Goal: Task Accomplishment & Management: Use online tool/utility

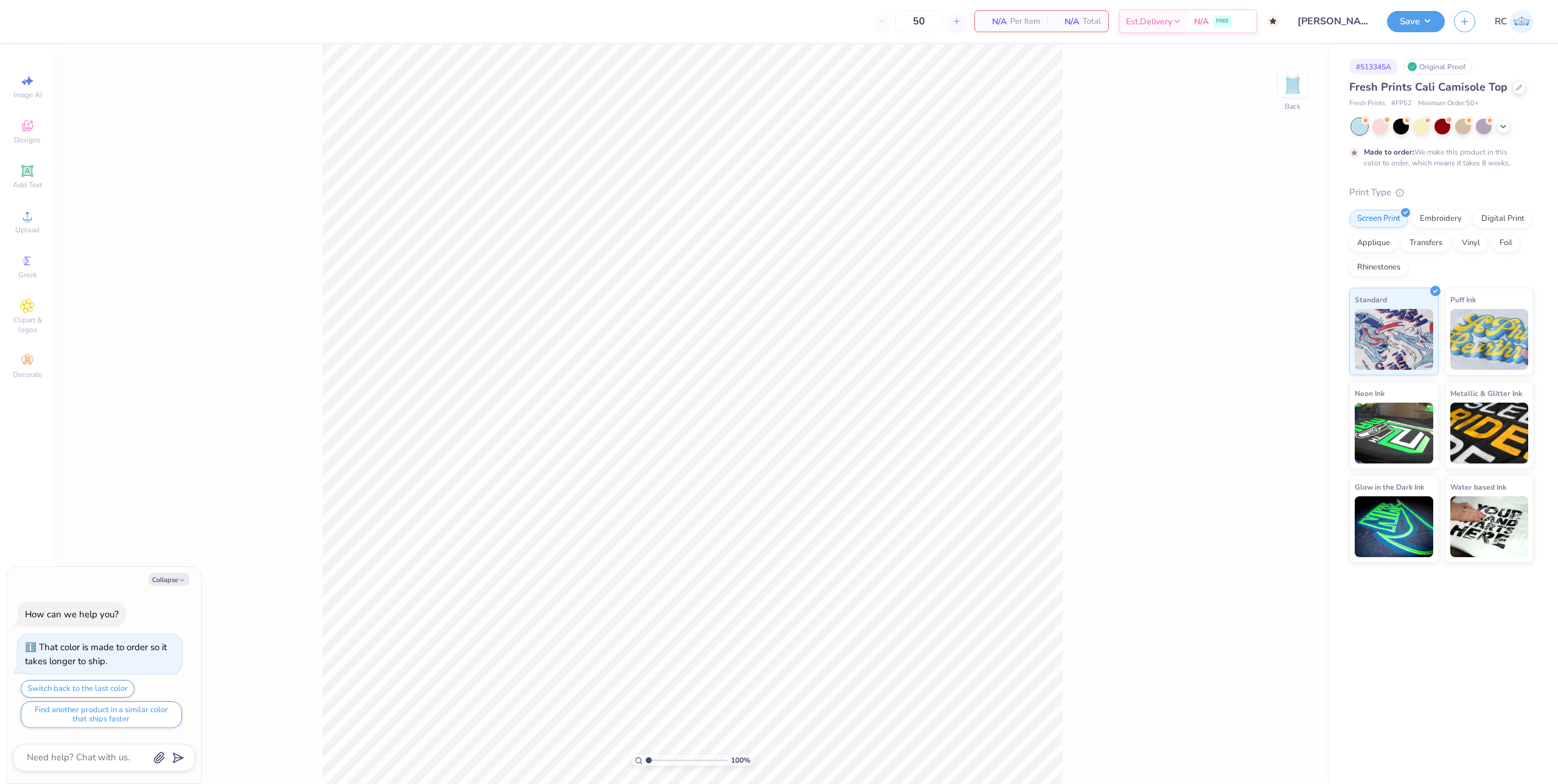
type textarea "x"
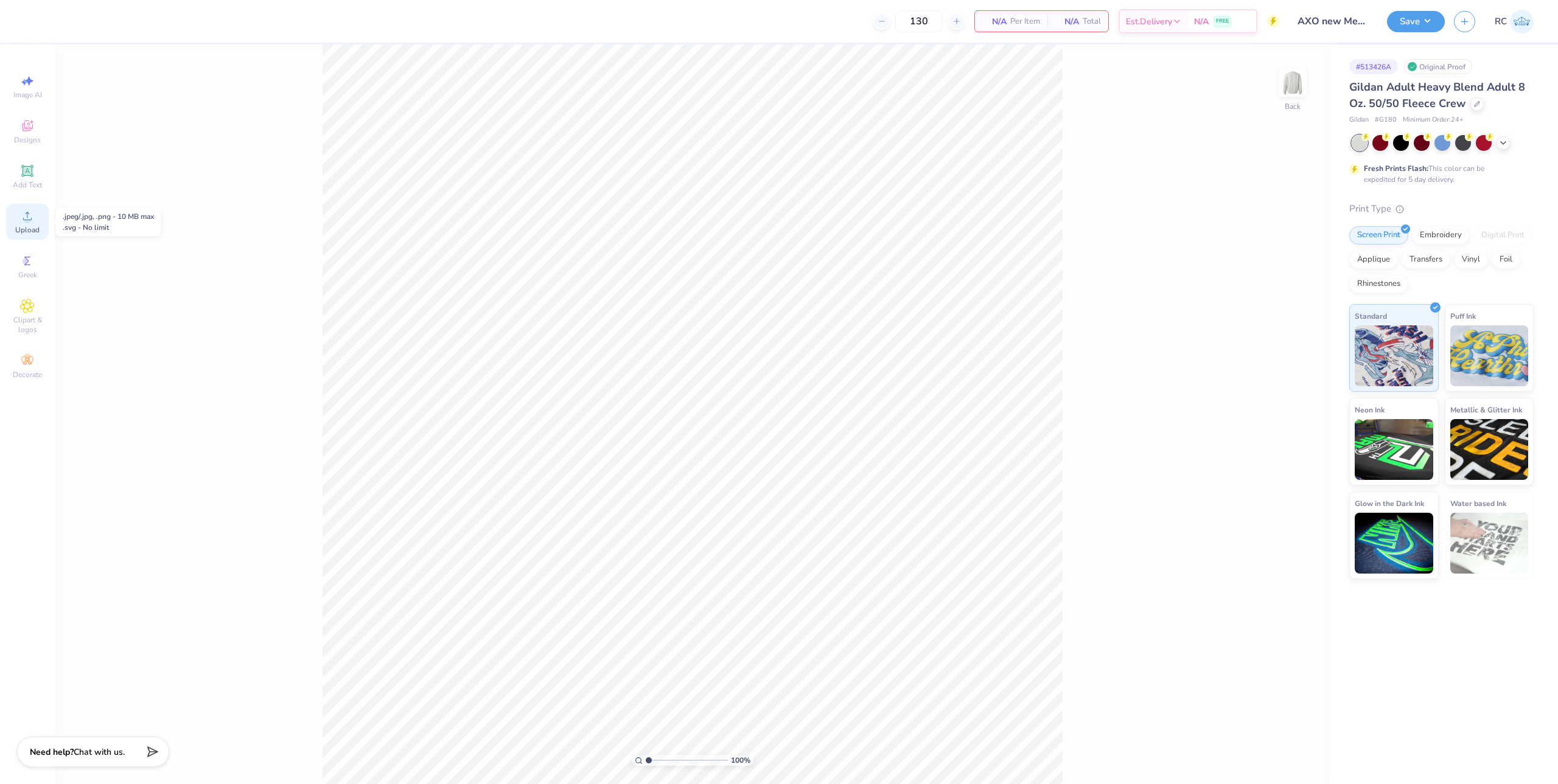
click at [26, 222] on circle at bounding box center [27, 220] width 6 height 6
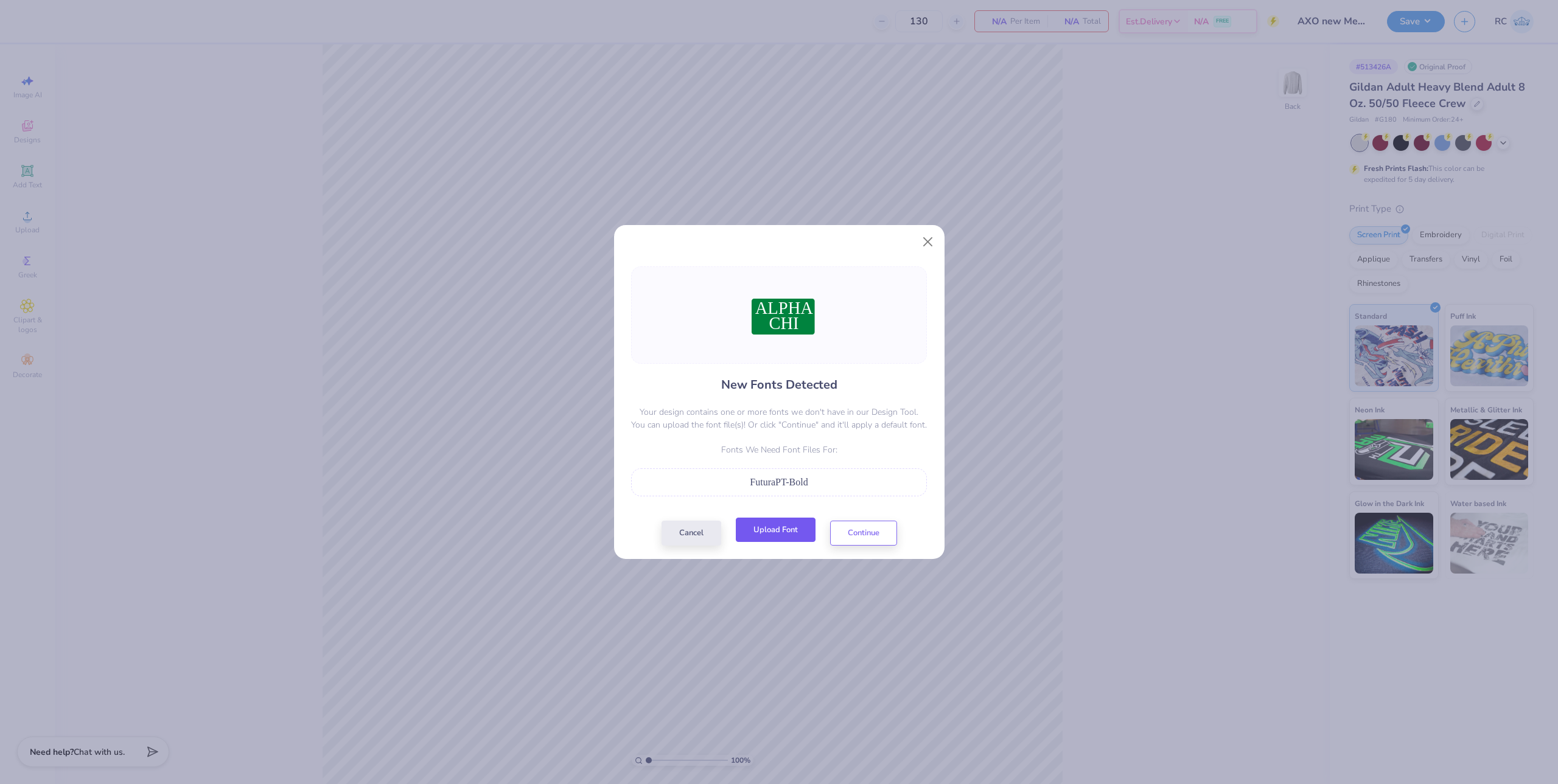
click at [784, 539] on button "Upload Font" at bounding box center [775, 530] width 79 height 25
click at [774, 537] on button "Upload Font" at bounding box center [775, 530] width 79 height 25
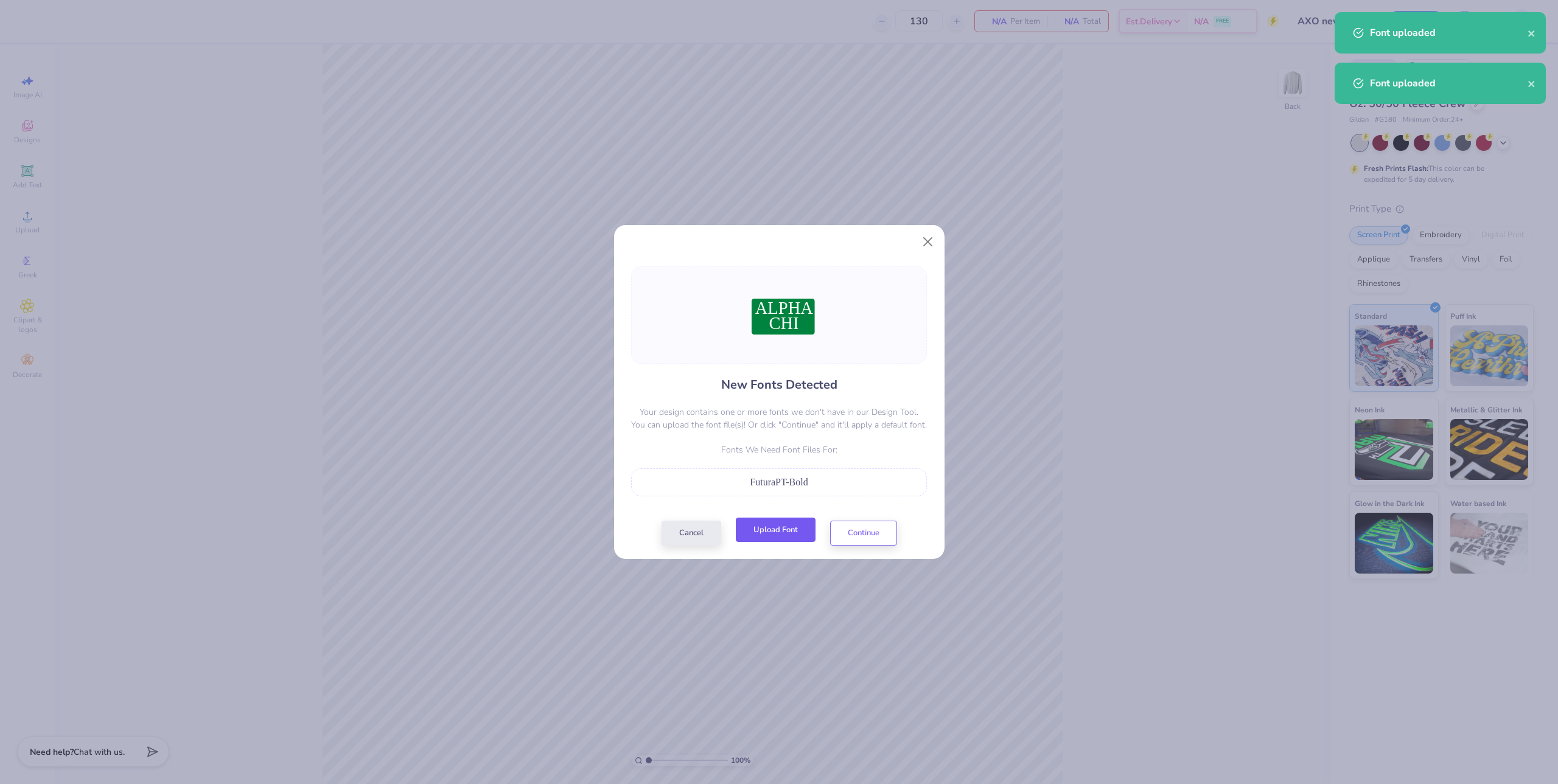
click at [775, 531] on button "Upload Font" at bounding box center [775, 530] width 79 height 25
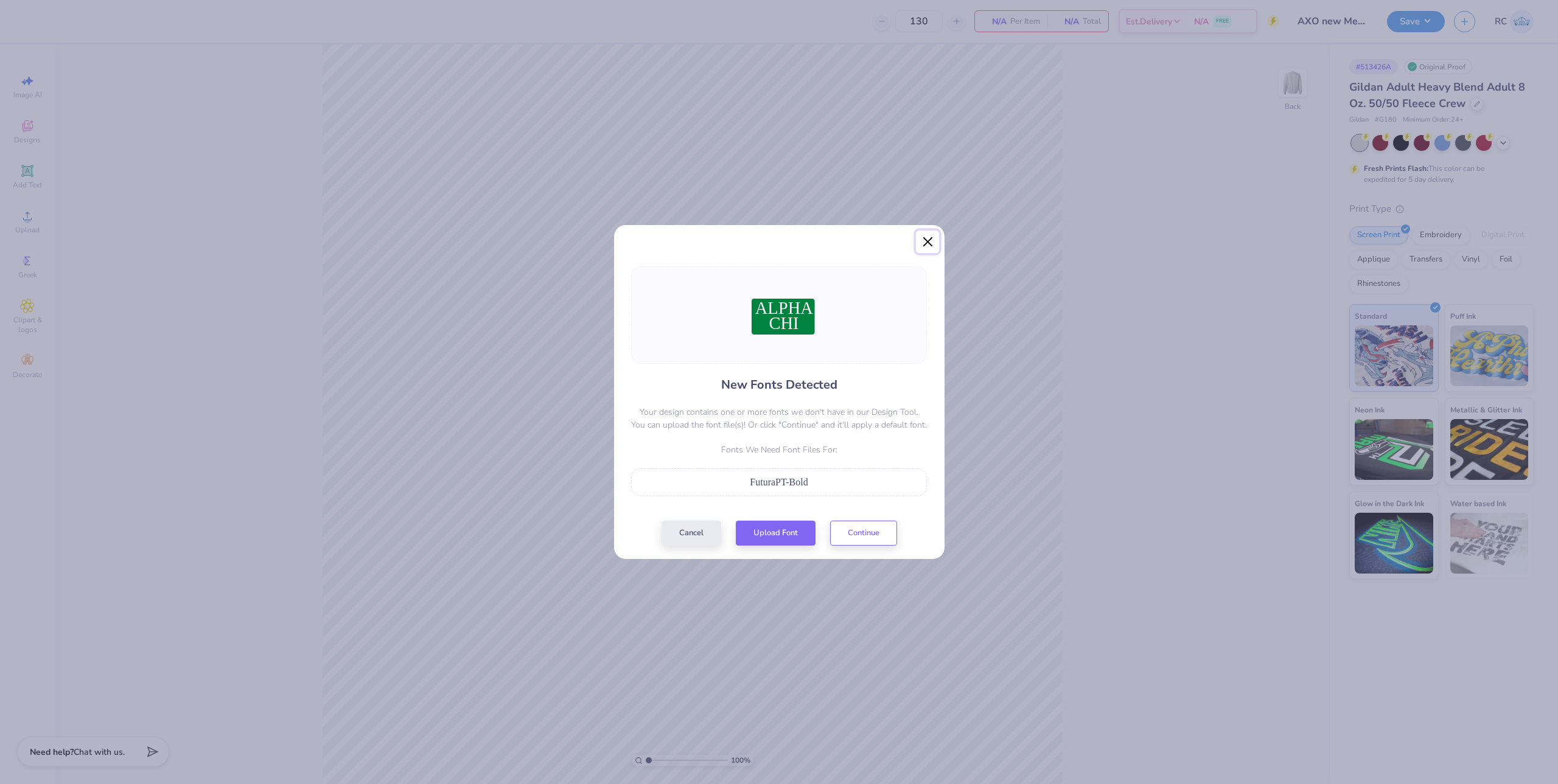
click at [931, 241] on button "Close" at bounding box center [928, 242] width 23 height 23
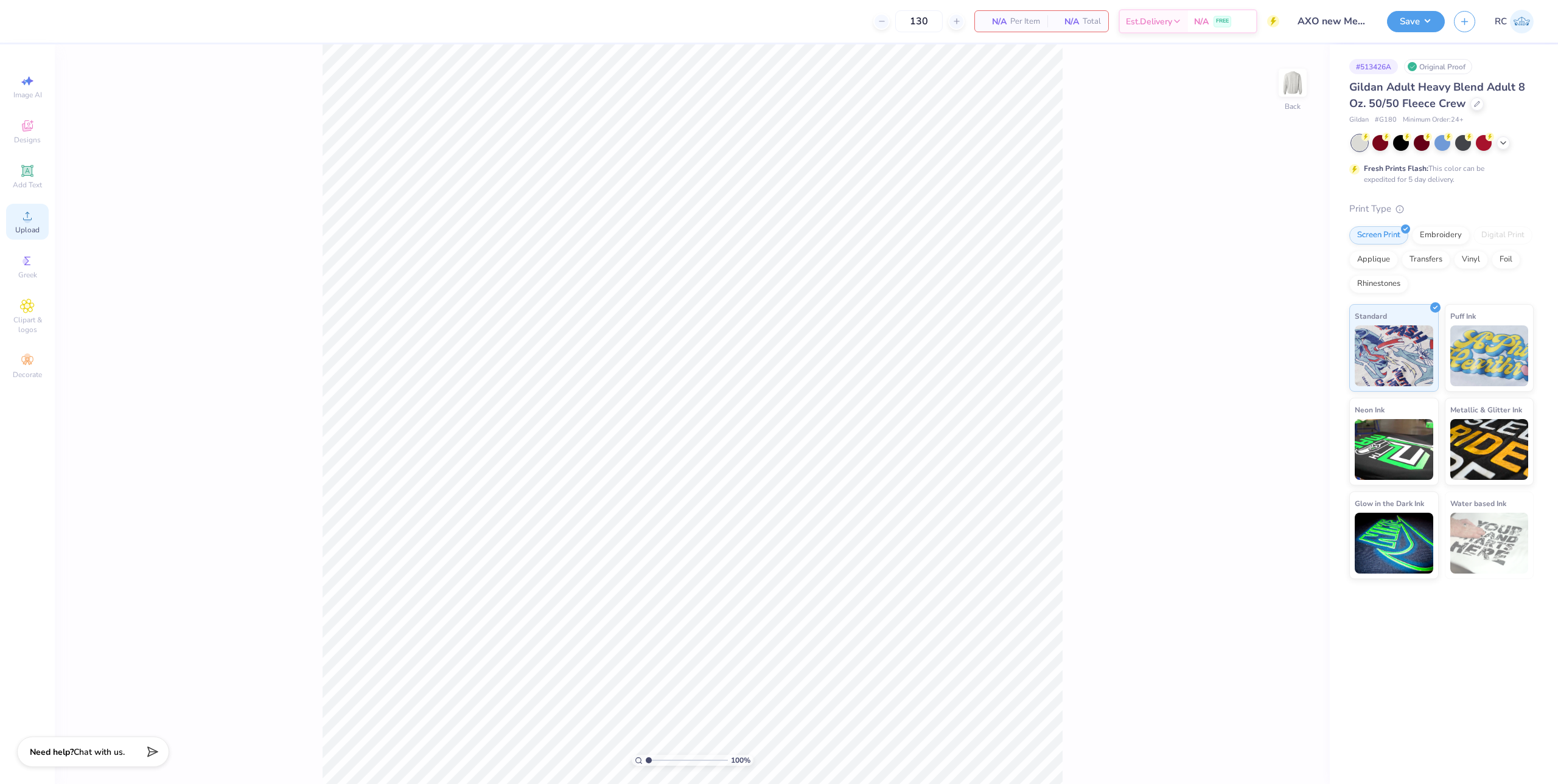
click at [30, 226] on span "Upload" at bounding box center [28, 230] width 25 height 10
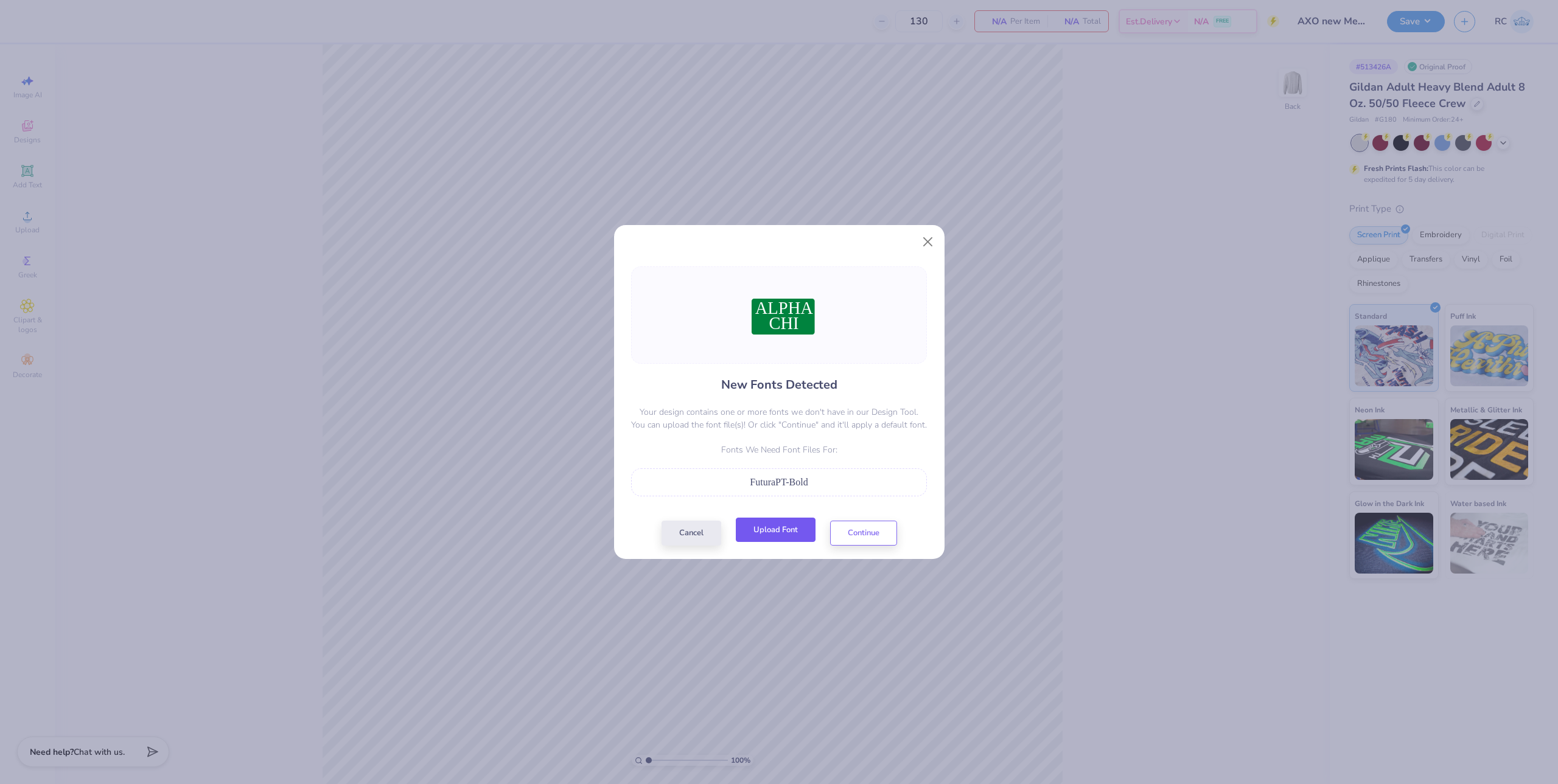
click at [771, 529] on button "Upload Font" at bounding box center [775, 530] width 79 height 25
click at [872, 536] on button "Continue" at bounding box center [864, 530] width 67 height 25
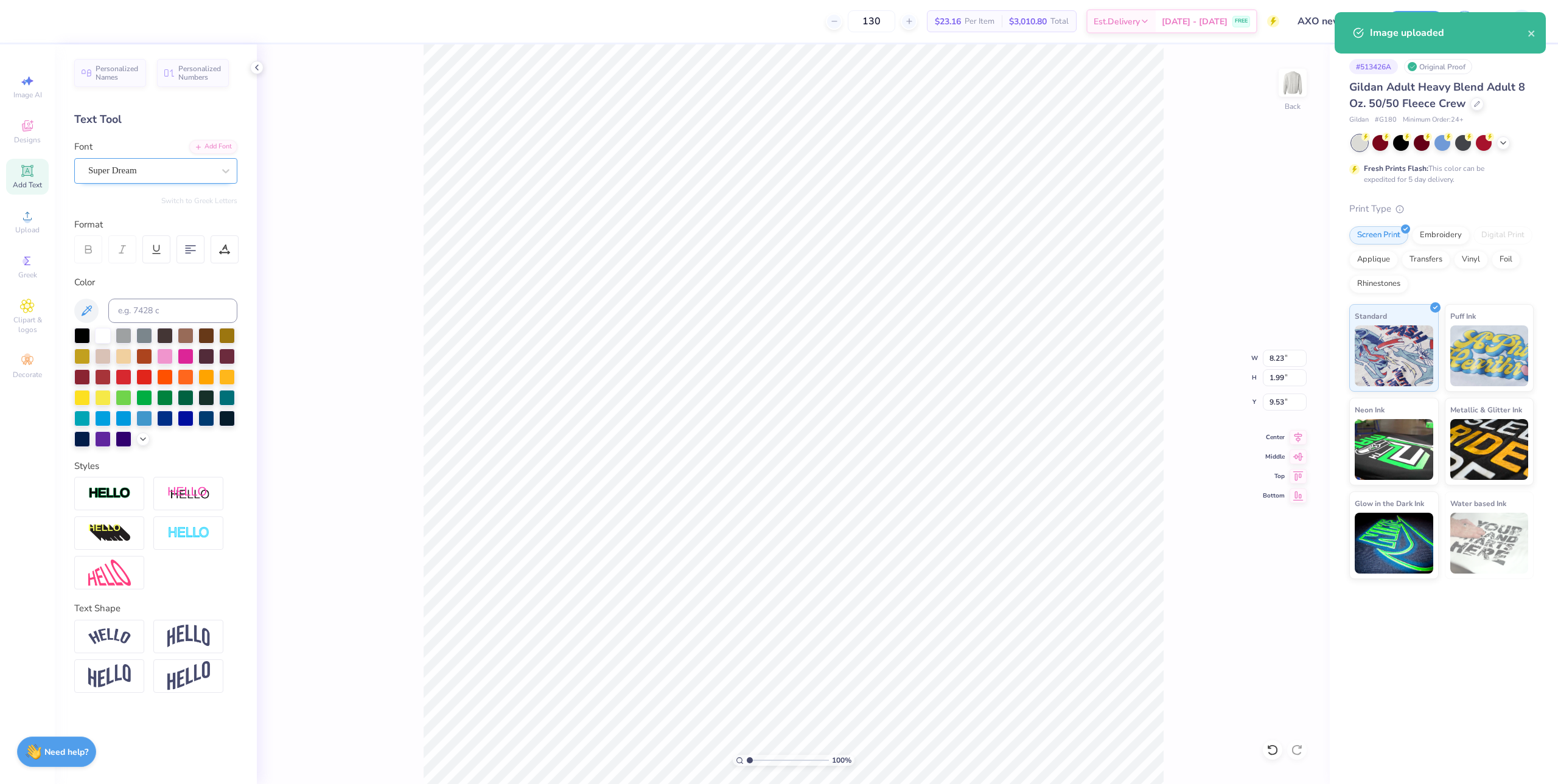
click at [147, 166] on div "Super Dream" at bounding box center [151, 170] width 128 height 19
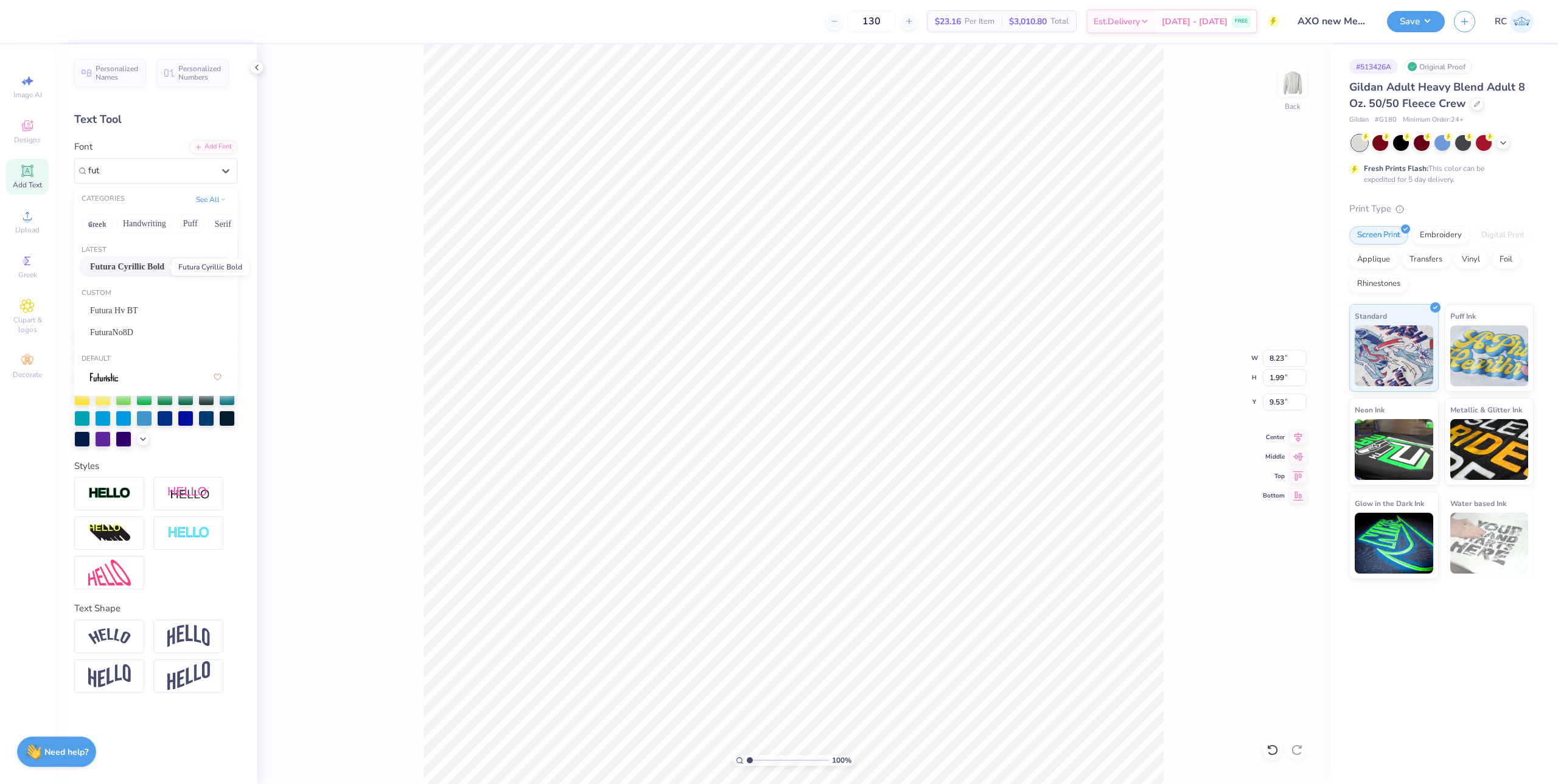
click at [162, 268] on span "Futura Cyrillic Bold" at bounding box center [127, 266] width 74 height 13
type input "fut"
type input "8.75"
type input "1.82"
type input "9.80"
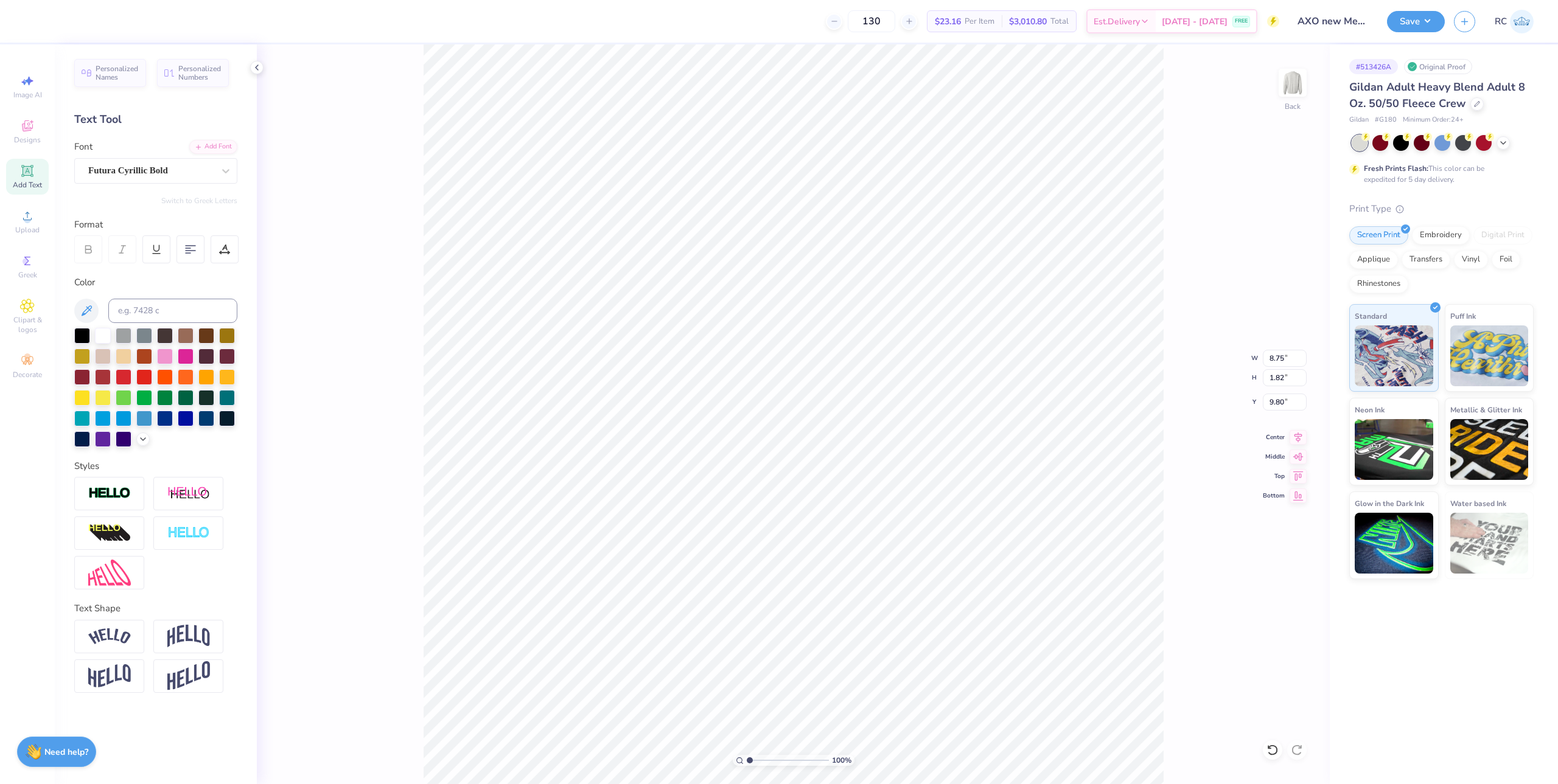
type input "4.49"
type input "1.95"
type input "11.93"
click at [142, 173] on div "Super Dream" at bounding box center [151, 170] width 128 height 19
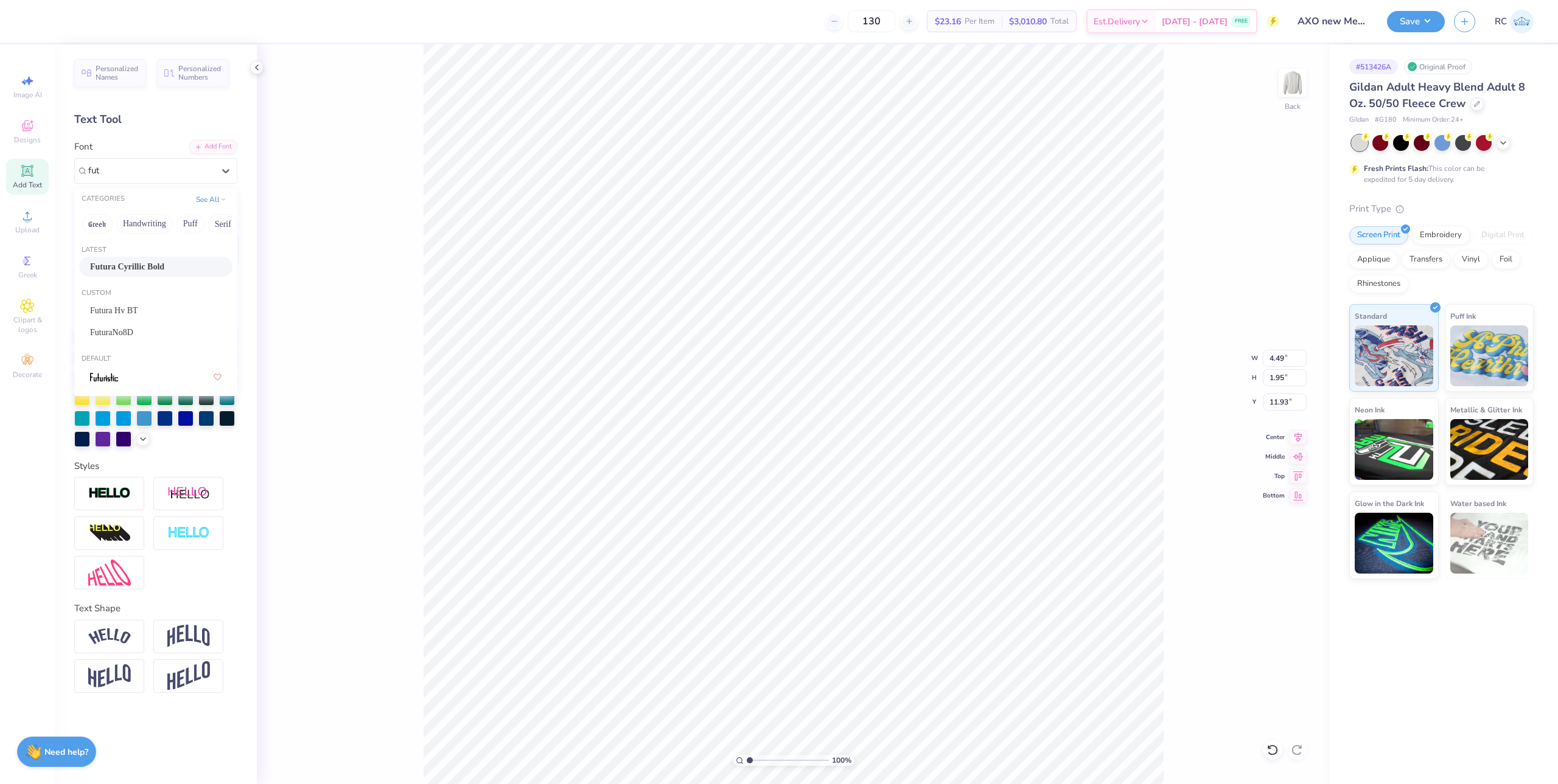
click at [152, 269] on span "Futura Cyrillic Bold" at bounding box center [127, 266] width 74 height 13
type input "fut"
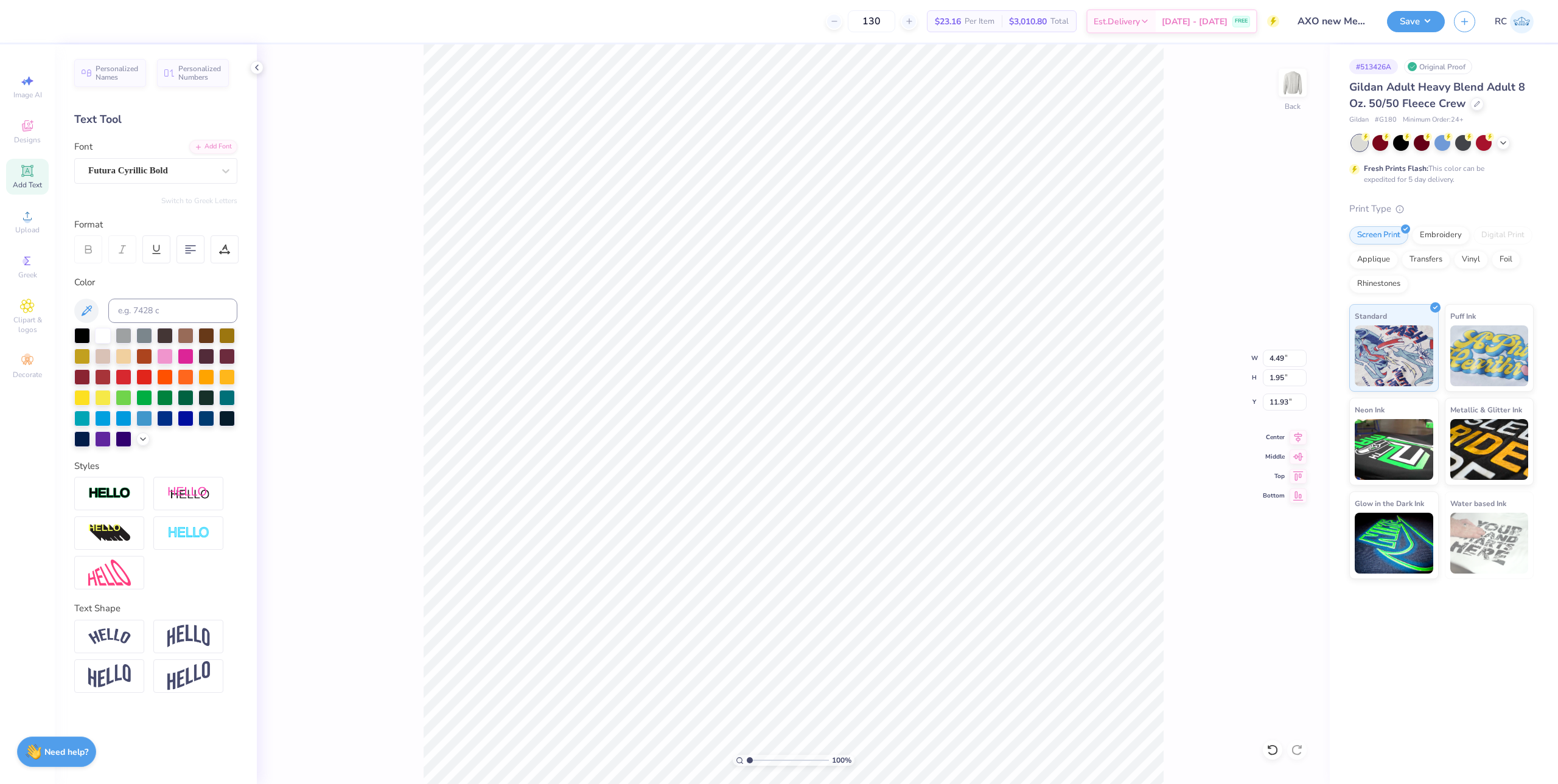
type input "4.16"
type input "1.89"
type input "12.15"
type input "4.24"
click at [1300, 439] on icon at bounding box center [1298, 436] width 17 height 15
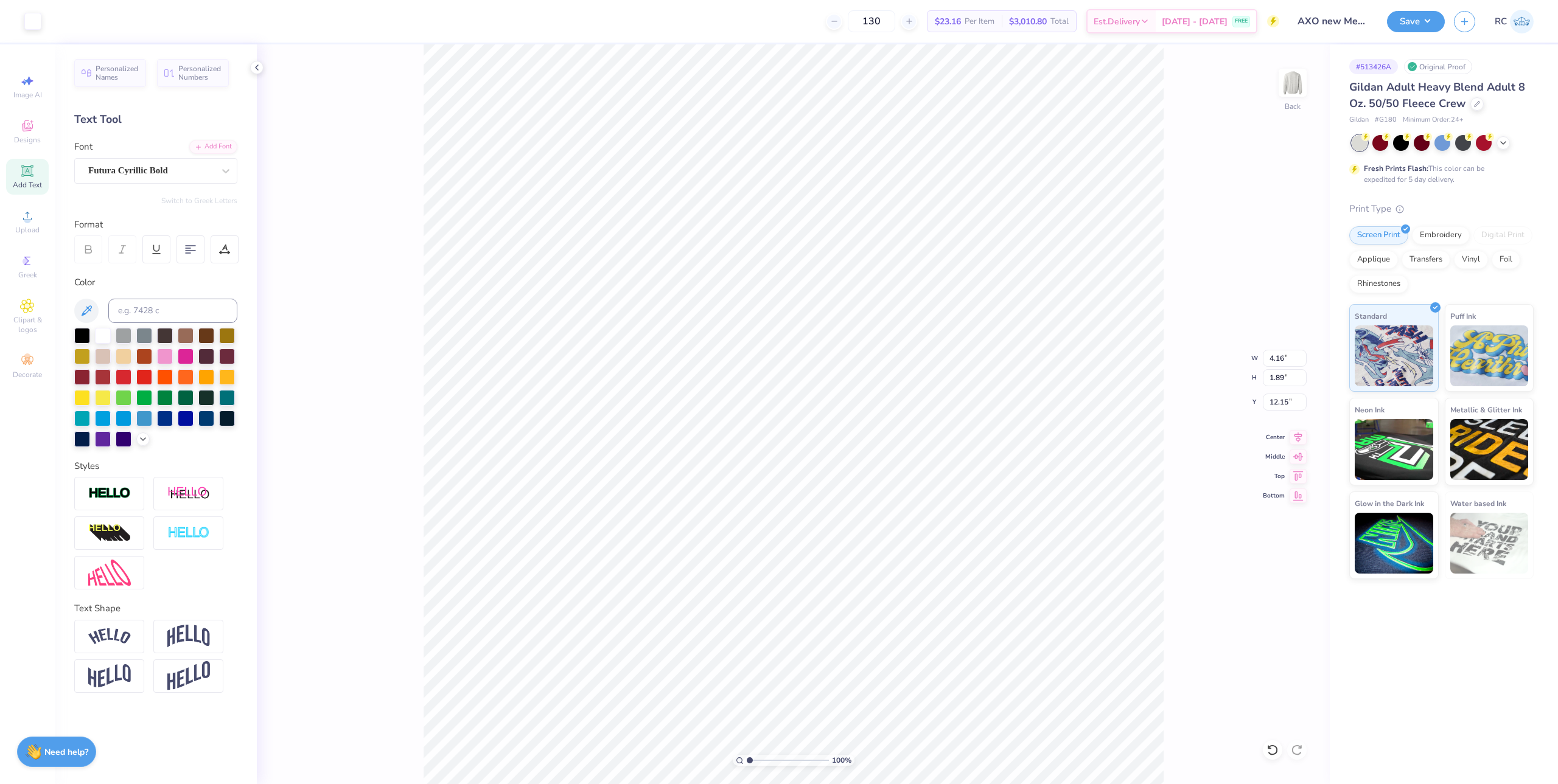
type input "9.89"
type input "5.66"
type input "9.04"
click at [1306, 439] on icon at bounding box center [1298, 436] width 17 height 15
click at [1303, 435] on icon at bounding box center [1298, 436] width 17 height 15
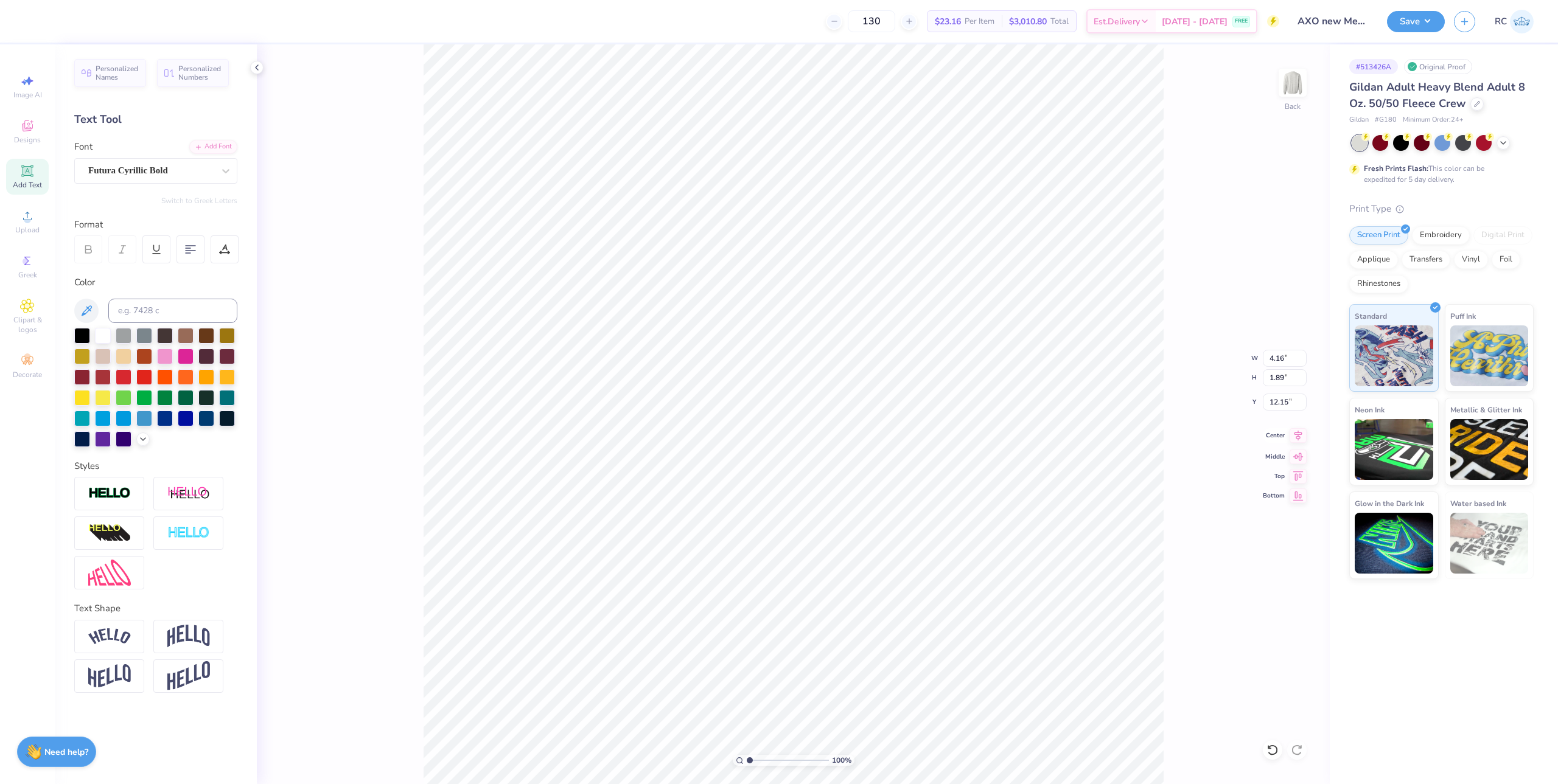
type input "8.75"
type input "1.82"
type input "9.80"
click at [856, 596] on li "Group" at bounding box center [863, 607] width 96 height 24
type input "6.87"
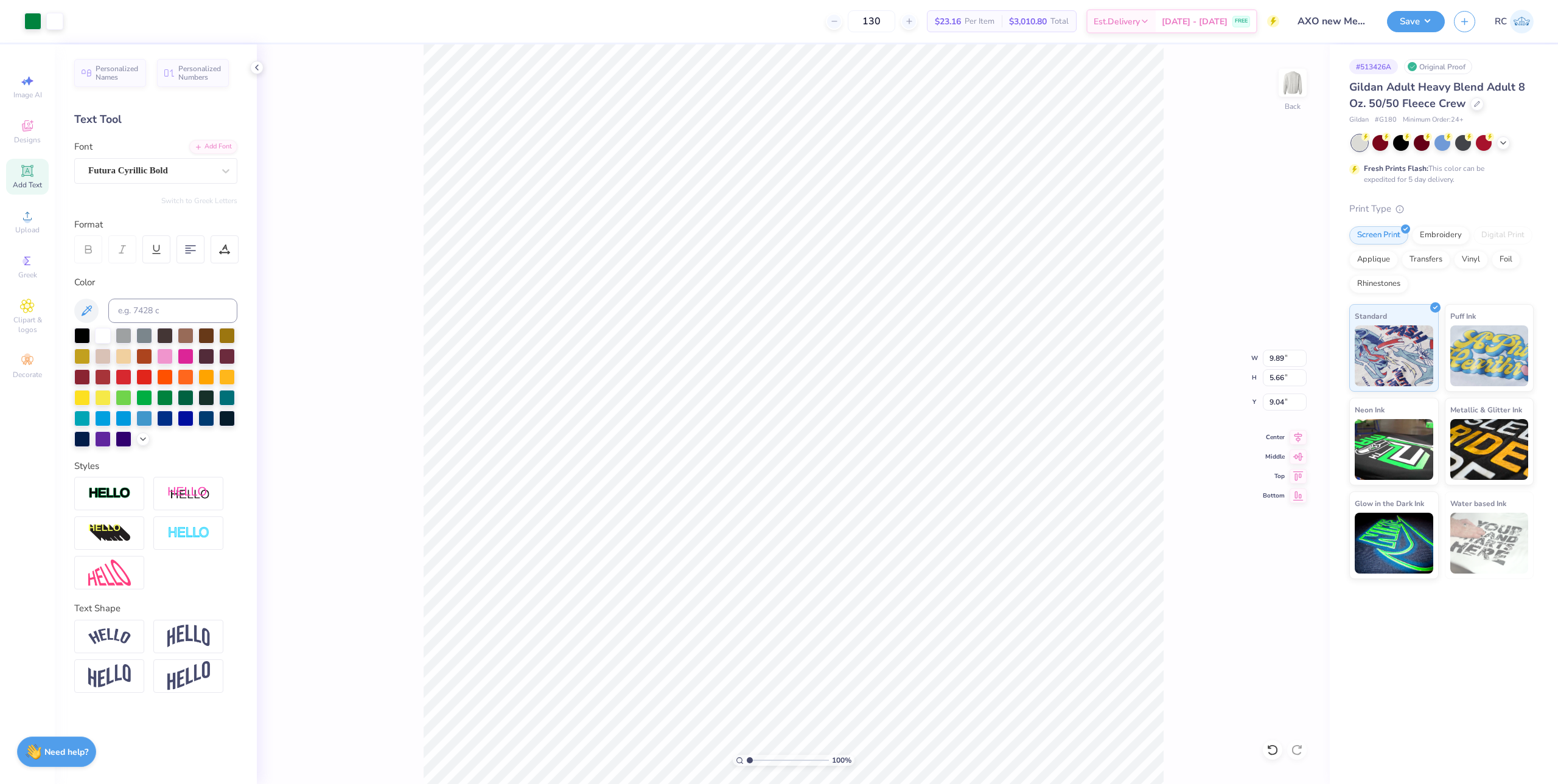
type input "3.93"
type input "1.17"
type input "4.58"
type input "2.62"
click at [1300, 439] on icon at bounding box center [1298, 436] width 17 height 15
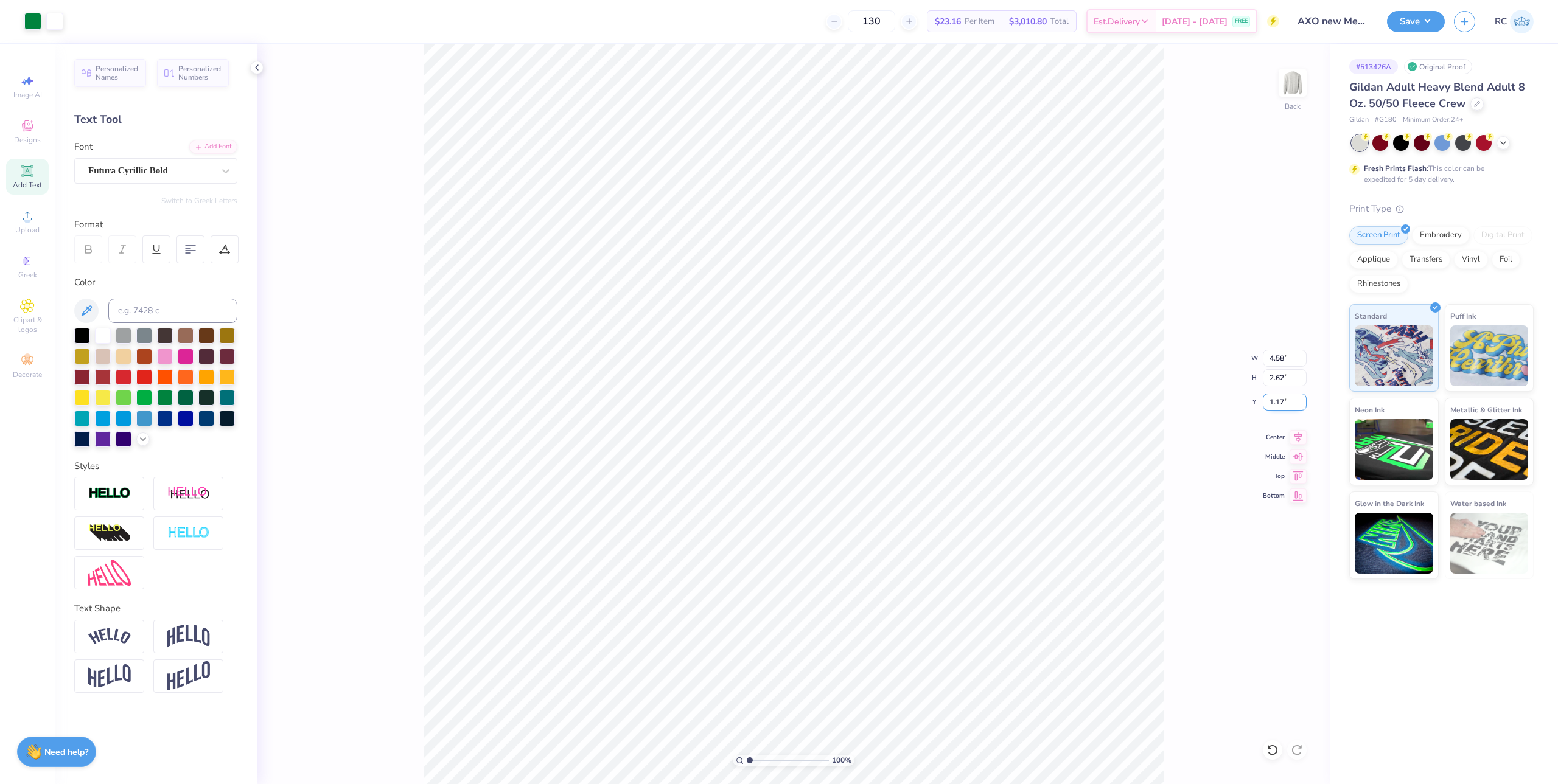
click at [1290, 400] on input "1.17" at bounding box center [1285, 402] width 44 height 17
type input "3.00"
click at [1300, 356] on input "4.59" at bounding box center [1285, 358] width 44 height 17
click at [1291, 357] on input "4.59" at bounding box center [1285, 358] width 44 height 17
type input "5.00"
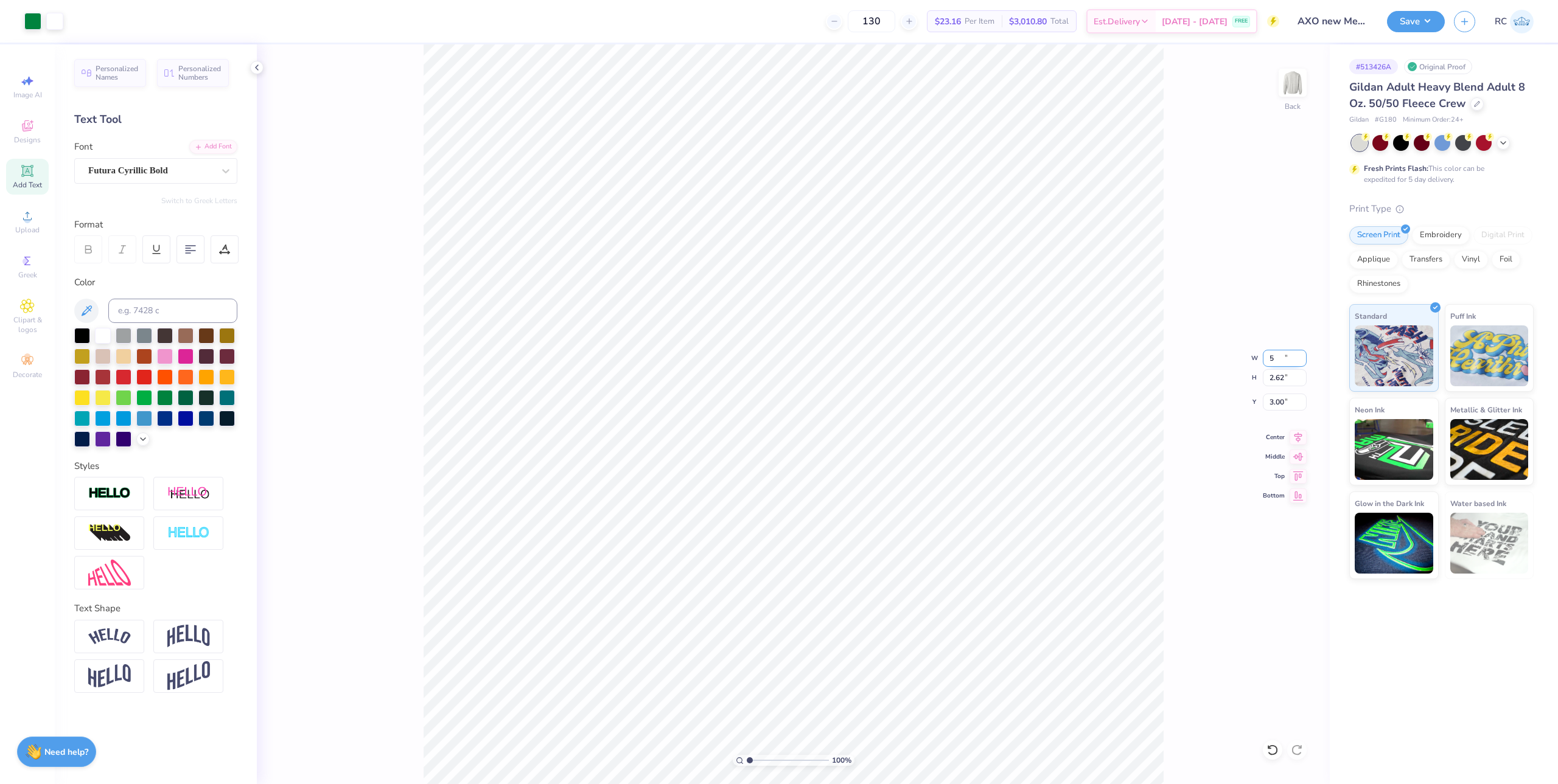
type input "2.86"
type input "2.88"
click at [1285, 404] on input "2.88" at bounding box center [1285, 402] width 44 height 17
type input "3.00"
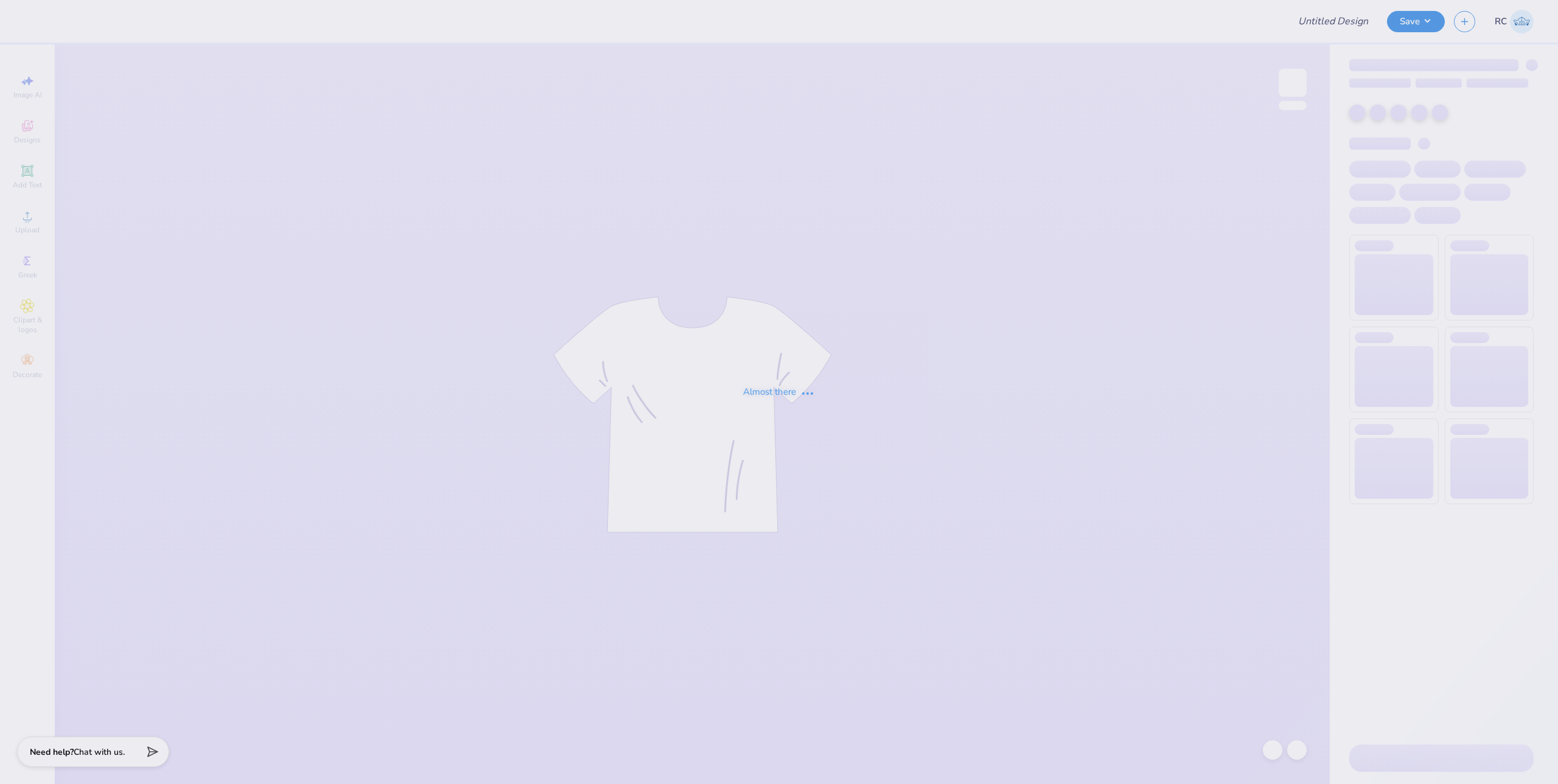
type input "Natasha Berman : University of Tampa"
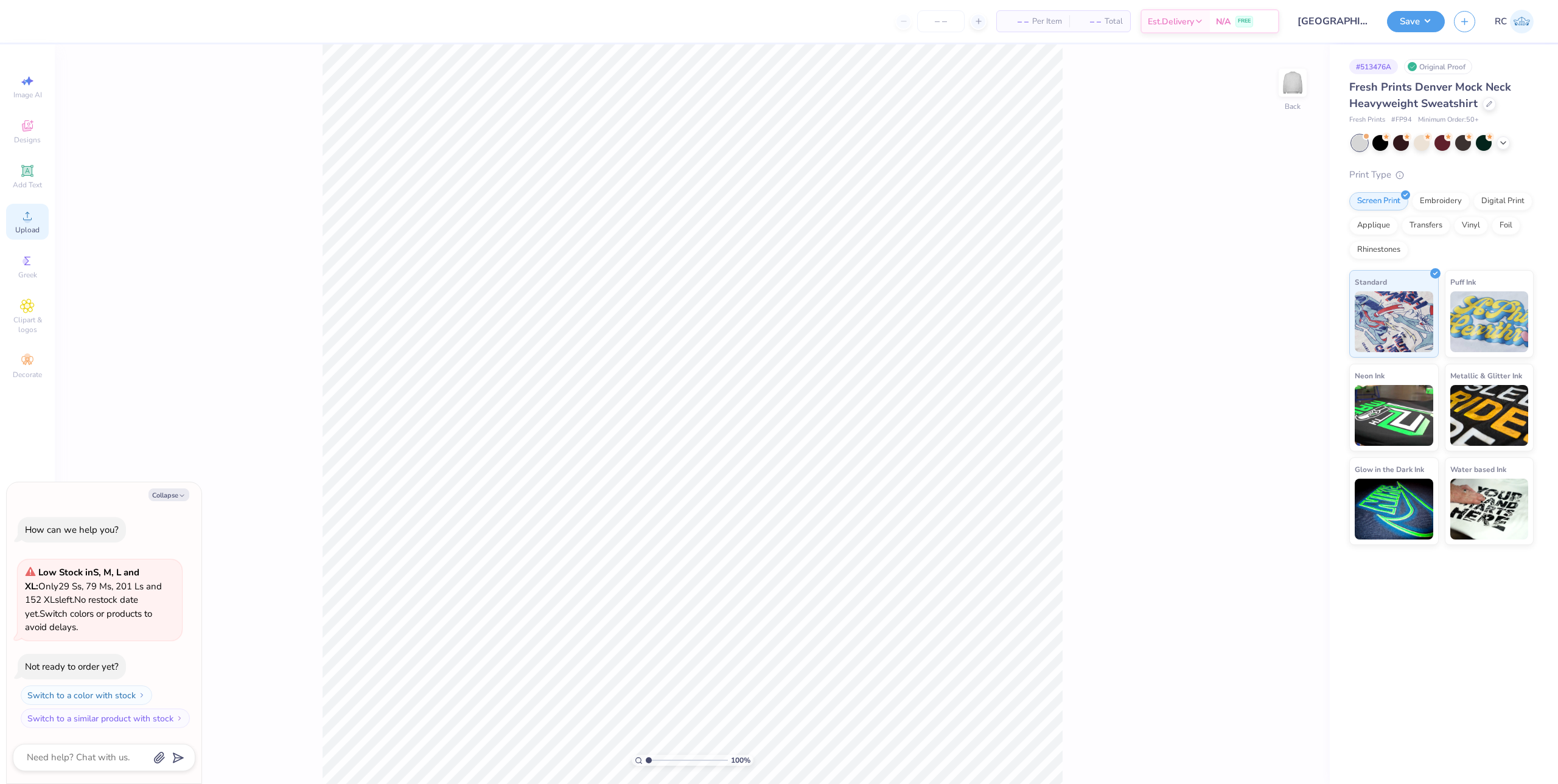
click at [41, 223] on div "Upload" at bounding box center [27, 222] width 43 height 36
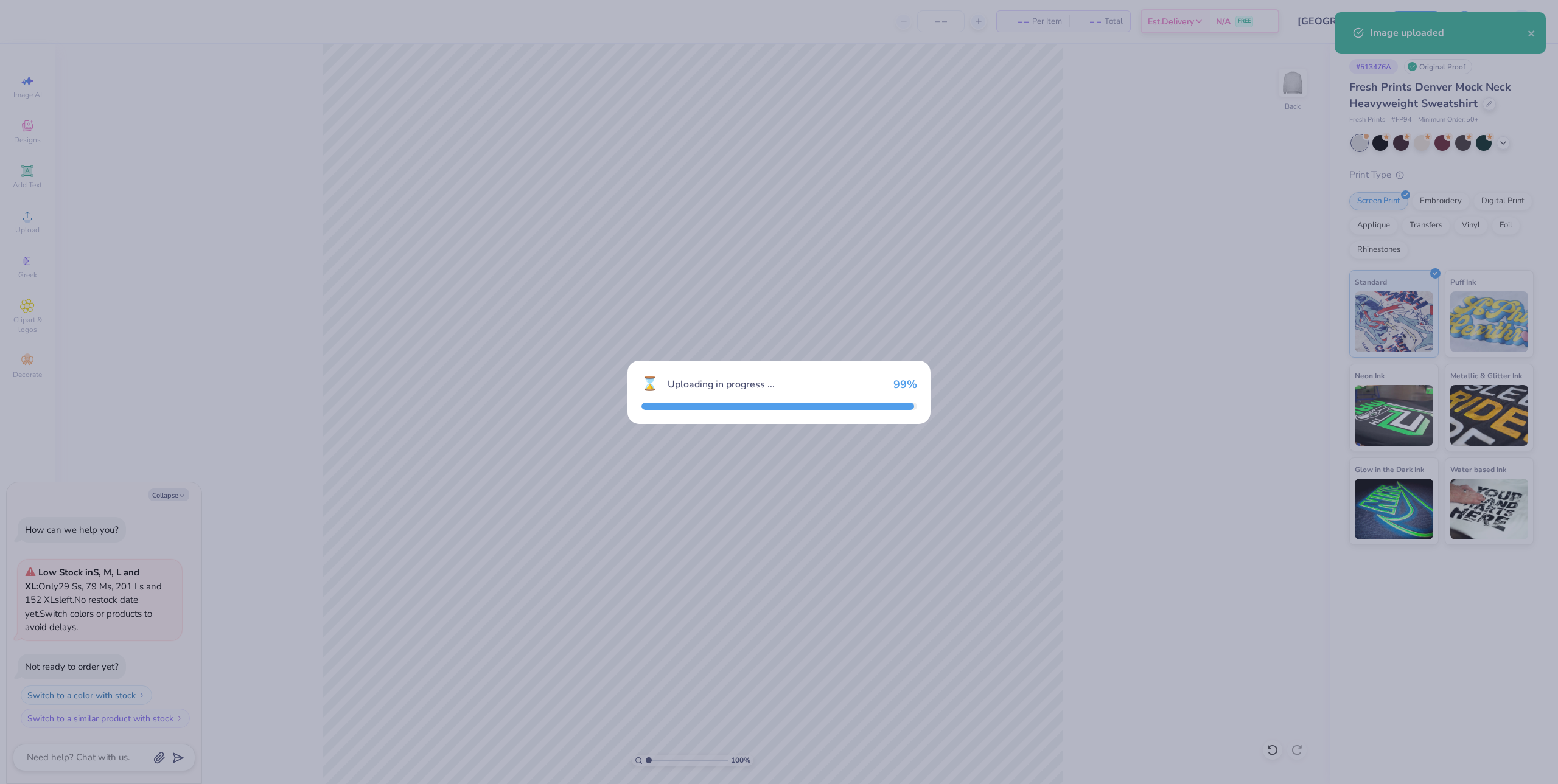
type textarea "x"
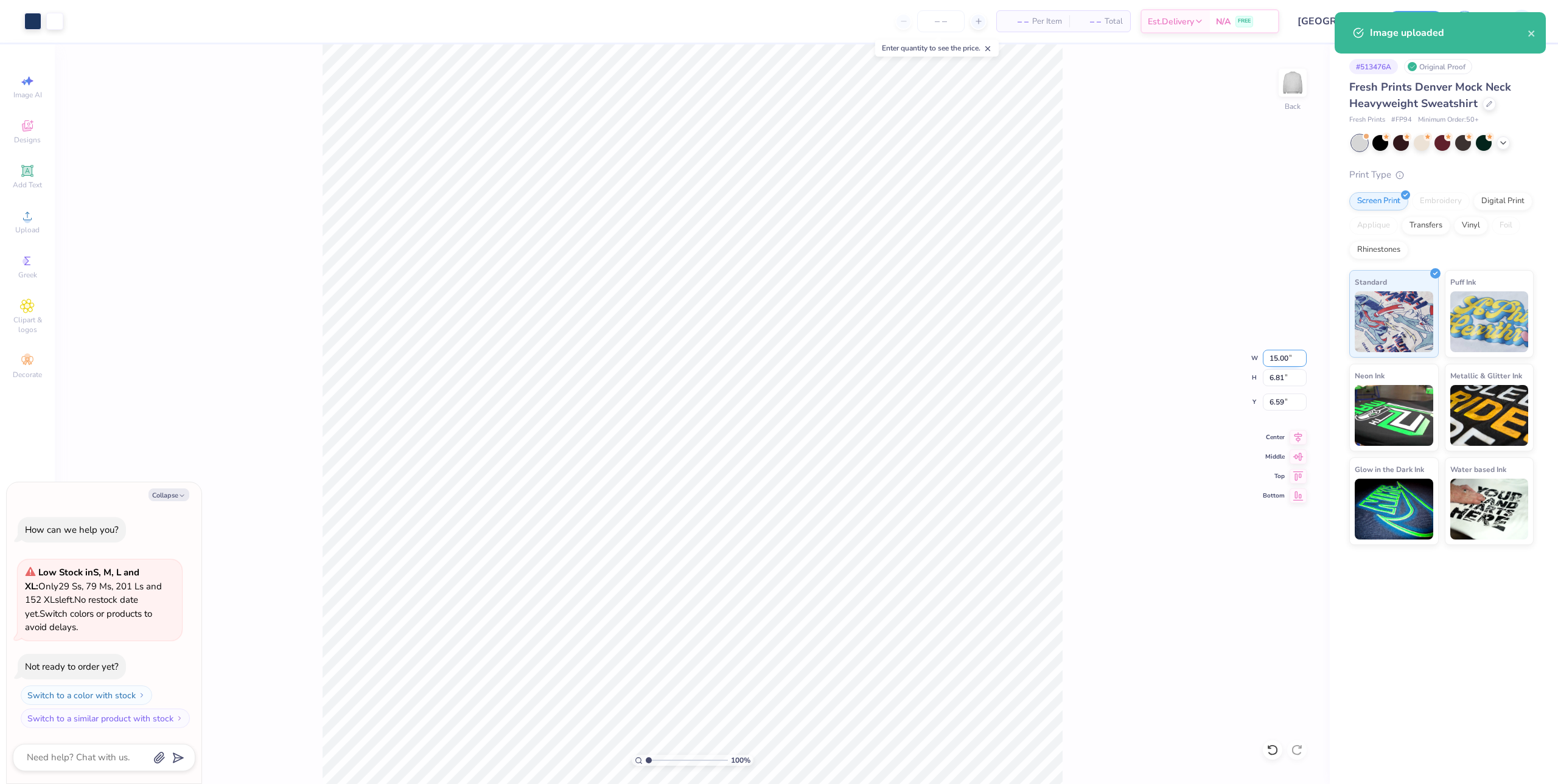
click at [1282, 361] on input "15.00" at bounding box center [1285, 358] width 44 height 17
type input "9"
type textarea "x"
type input "9.00"
type input "4.09"
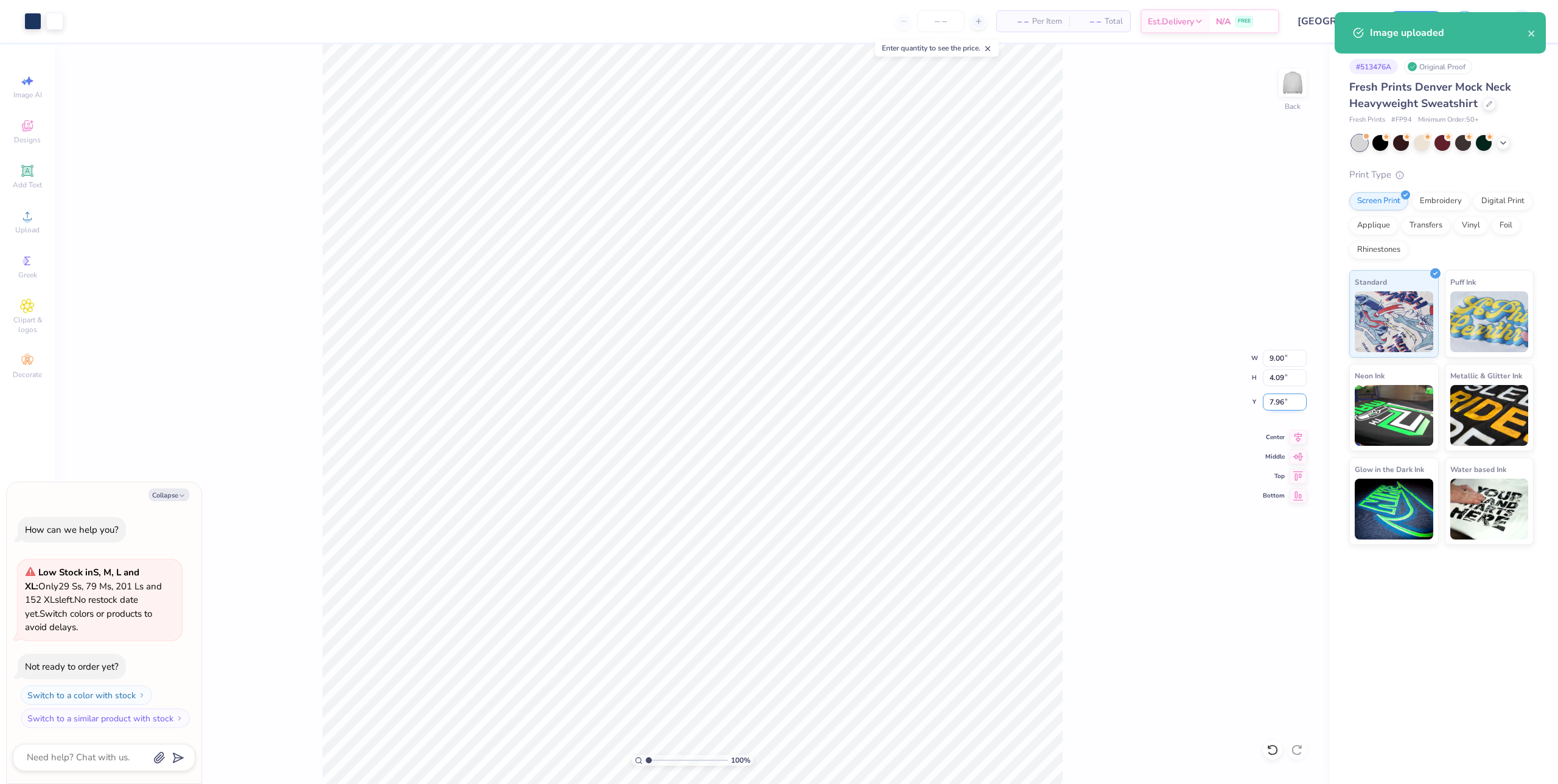
click at [1288, 401] on input "7.96" at bounding box center [1285, 402] width 44 height 17
type input "3"
type textarea "x"
type input "3.00"
type textarea "x"
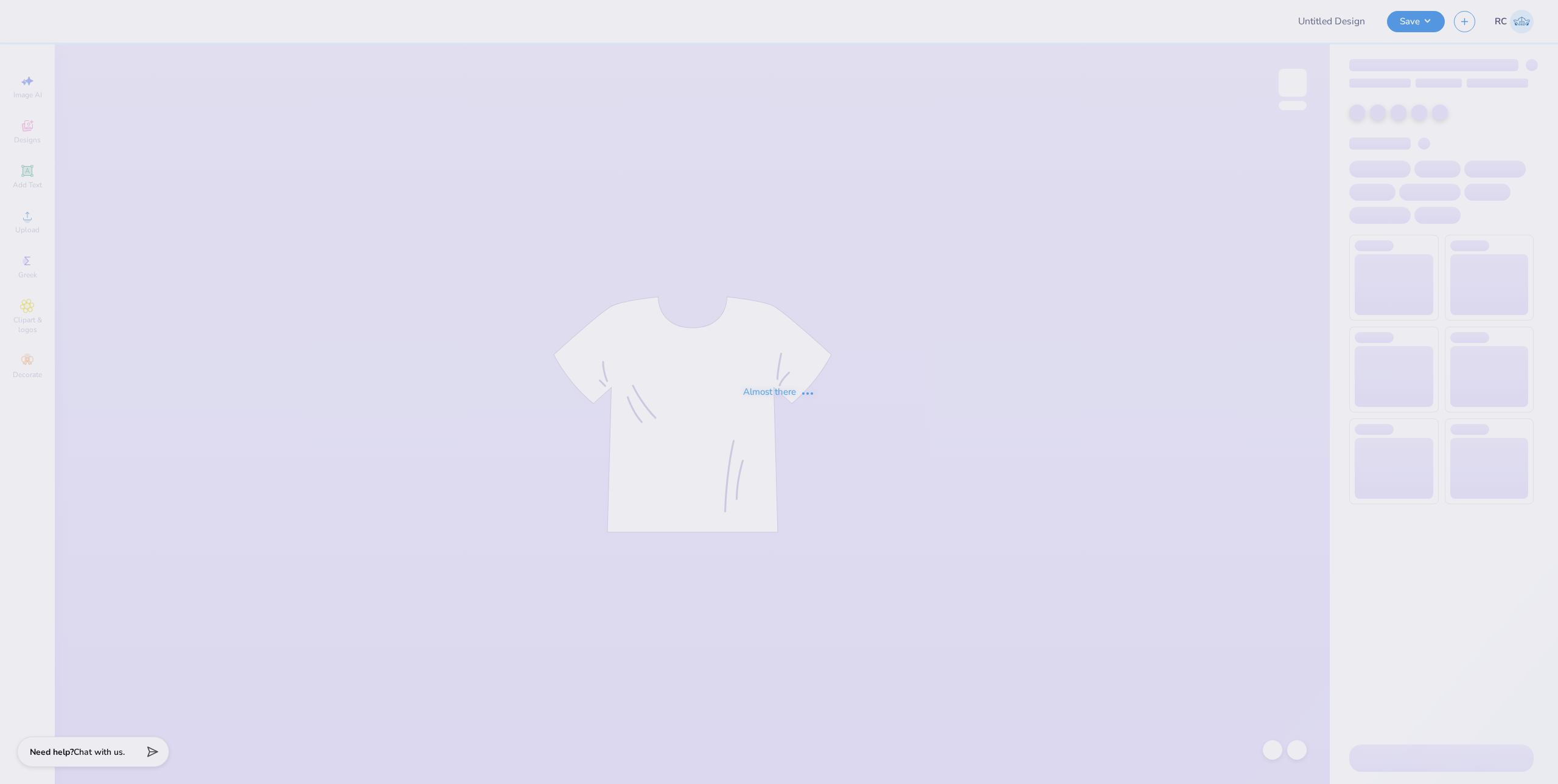
type input "Kappa general"
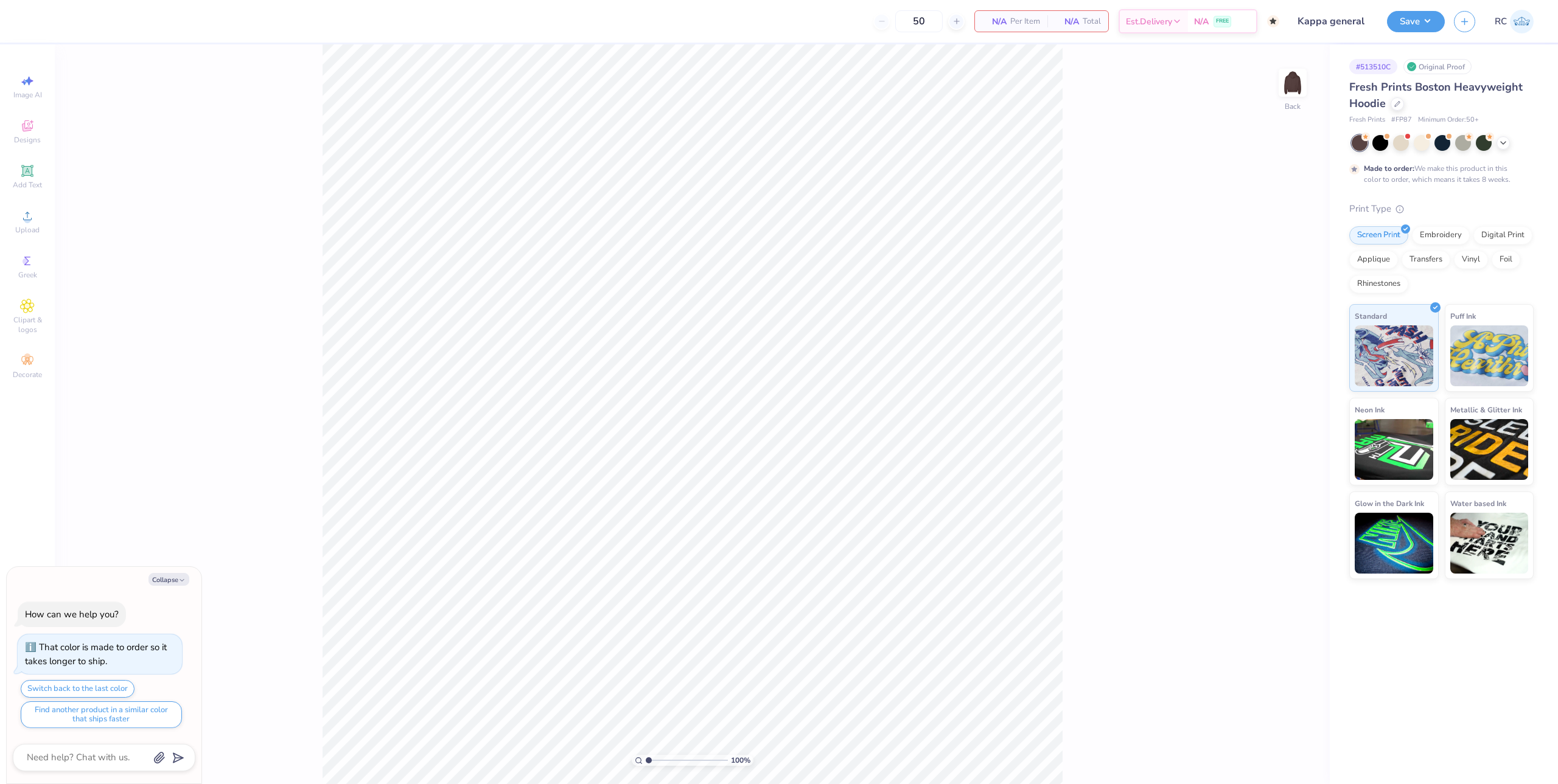
type textarea "x"
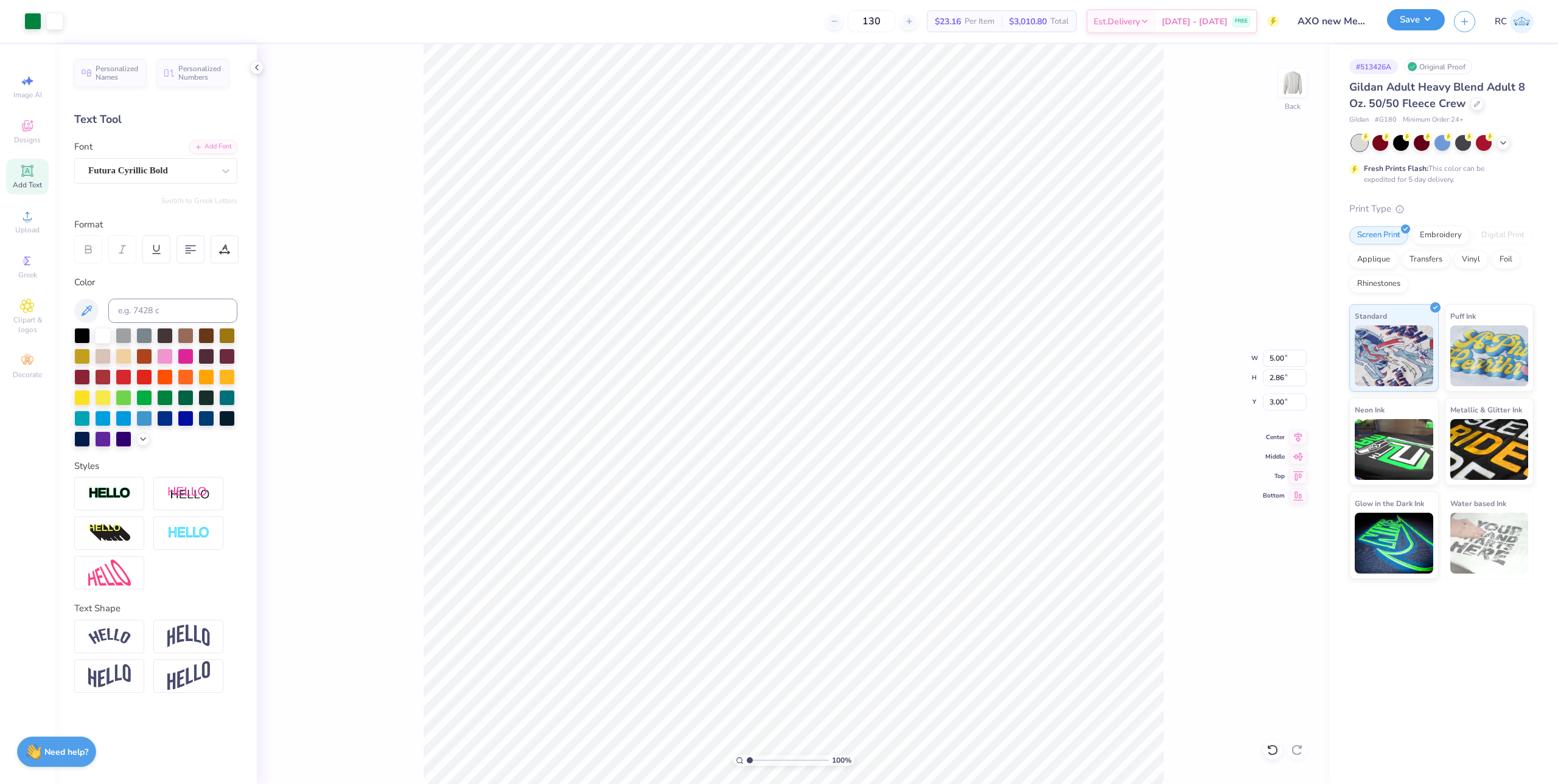
click at [1428, 27] on button "Save" at bounding box center [1416, 19] width 58 height 21
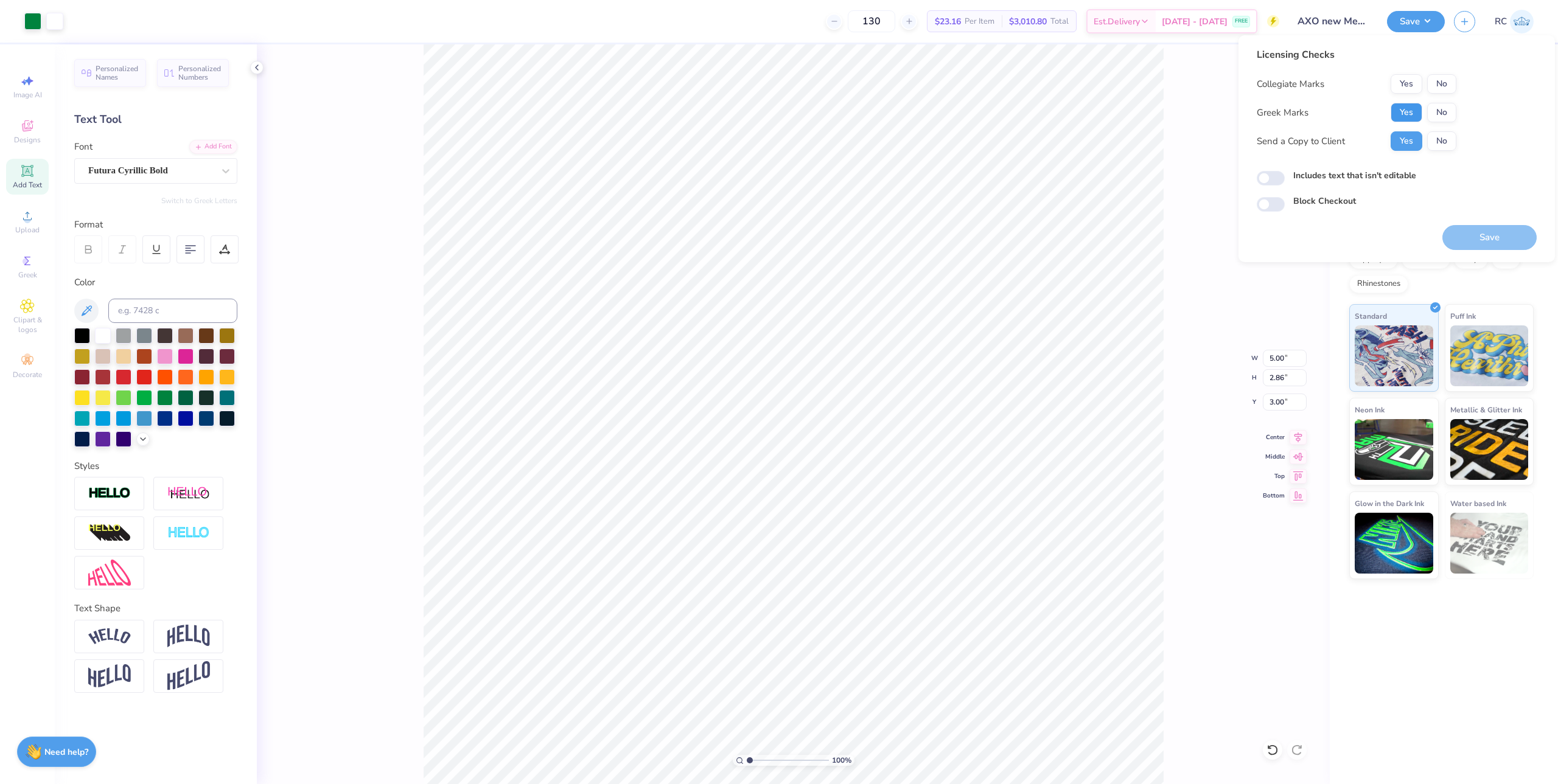
click at [1398, 116] on button "Yes" at bounding box center [1406, 112] width 32 height 19
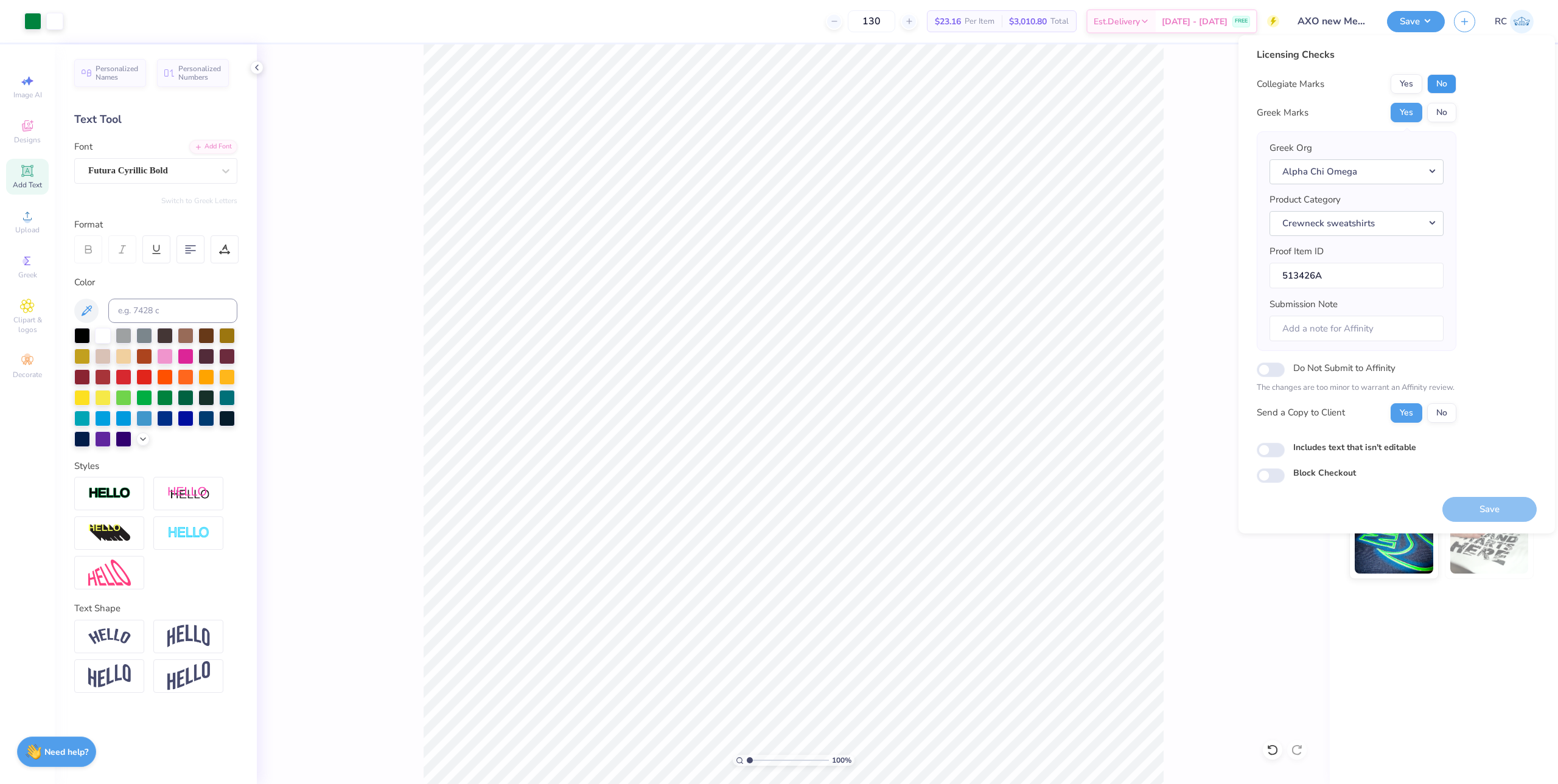
click at [1451, 83] on button "No" at bounding box center [1441, 84] width 29 height 19
click at [1478, 508] on button "Save" at bounding box center [1490, 509] width 94 height 25
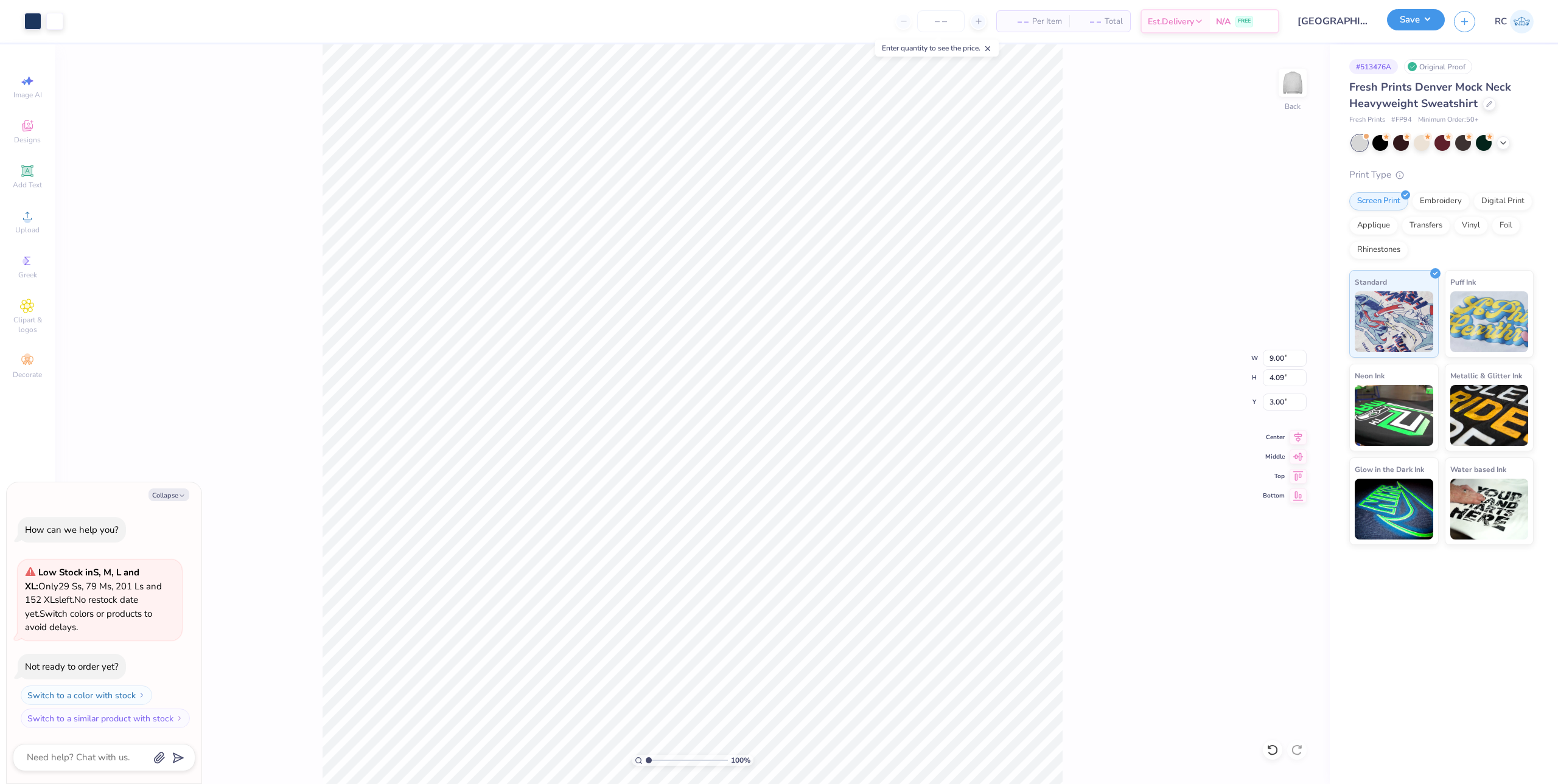
click at [1430, 25] on button "Save" at bounding box center [1416, 19] width 58 height 21
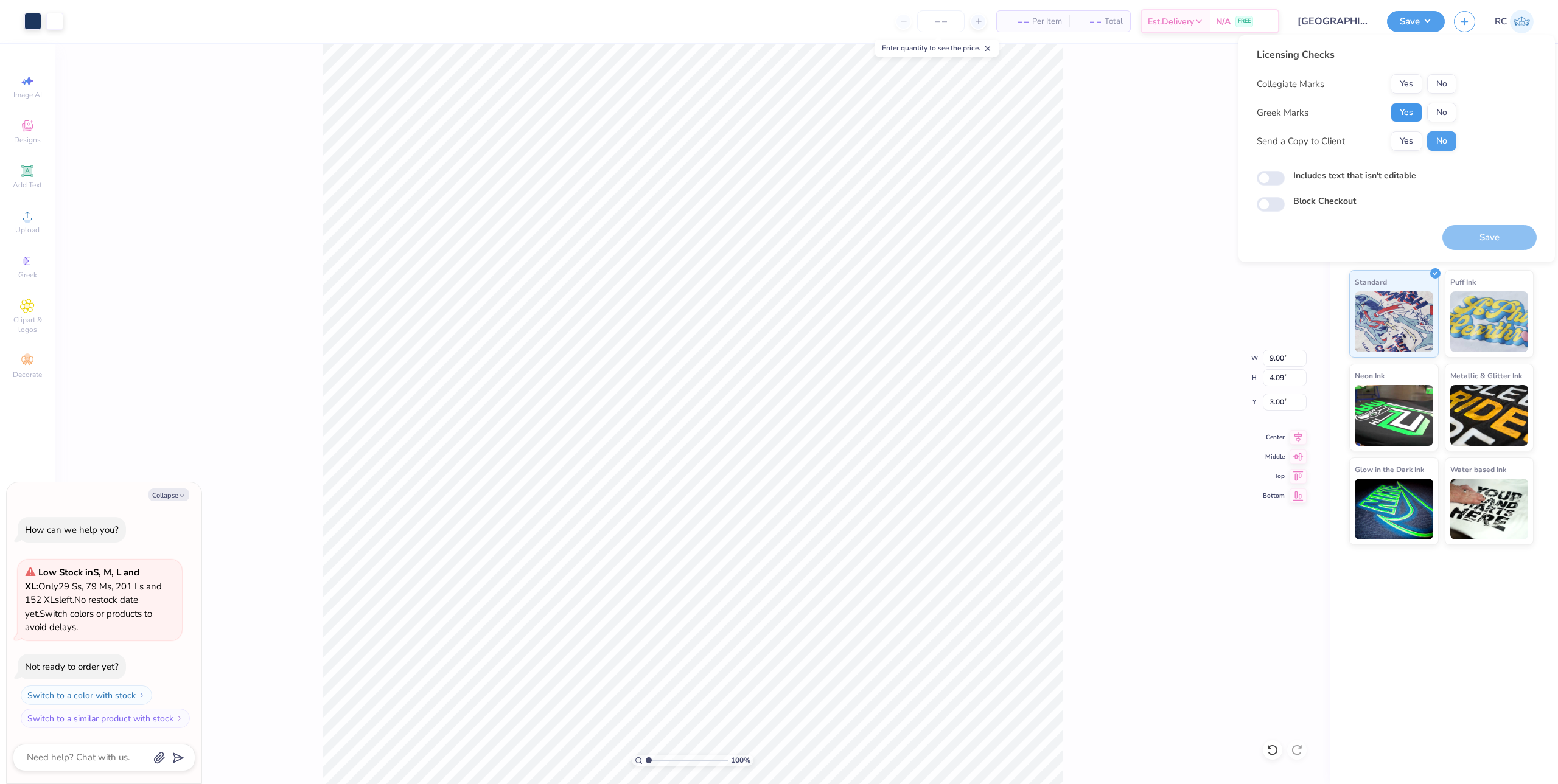
click at [1404, 116] on button "Yes" at bounding box center [1406, 112] width 32 height 19
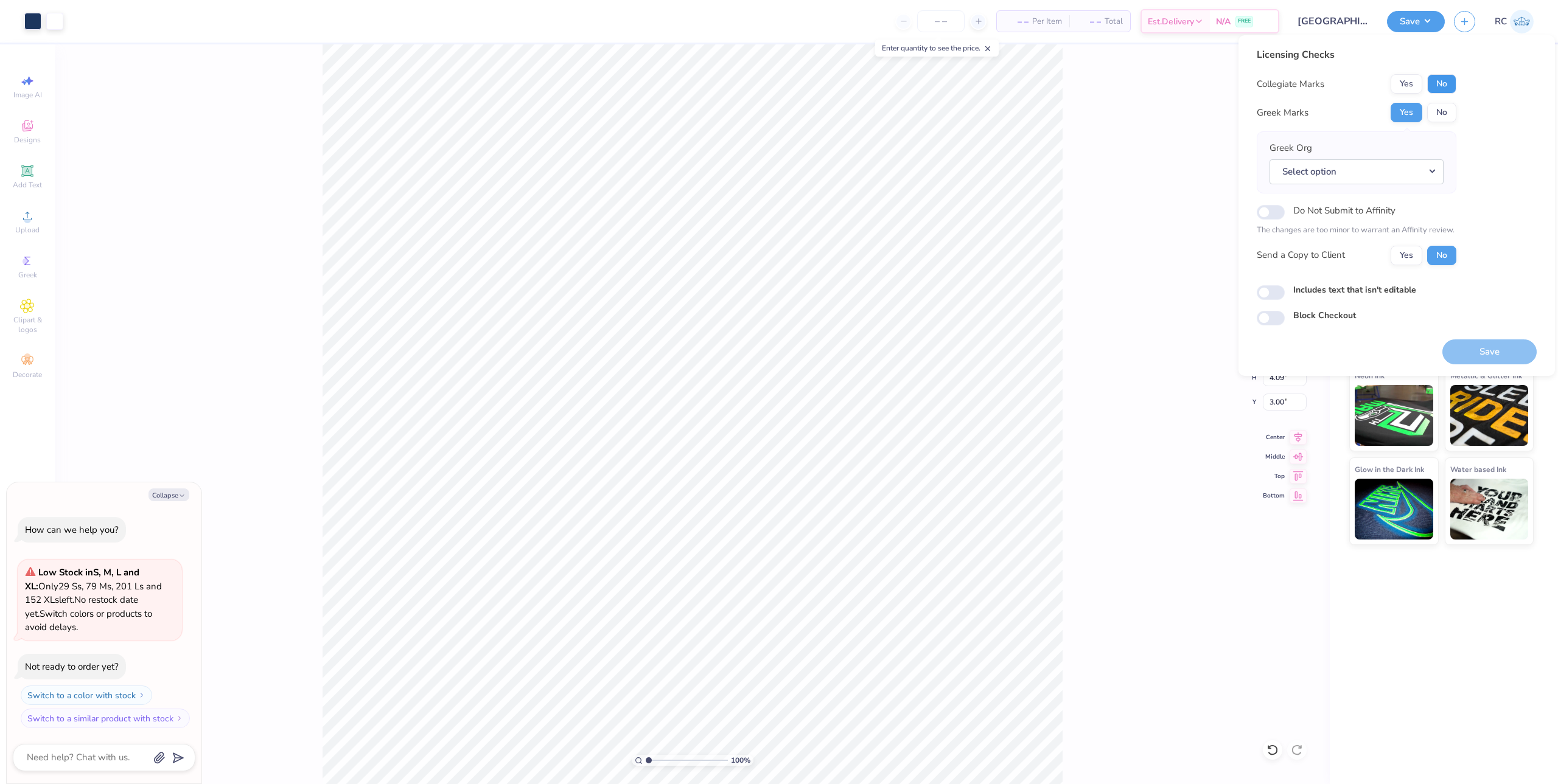
click at [1450, 85] on button "No" at bounding box center [1441, 84] width 29 height 19
type textarea "x"
click at [1415, 169] on button "Select option" at bounding box center [1357, 172] width 174 height 25
click at [1508, 152] on div "Licensing Checks Collegiate Marks Yes No Greek Marks Yes No Greek Org Select op…" at bounding box center [1397, 186] width 280 height 278
click at [1395, 168] on button "Select option" at bounding box center [1357, 172] width 174 height 25
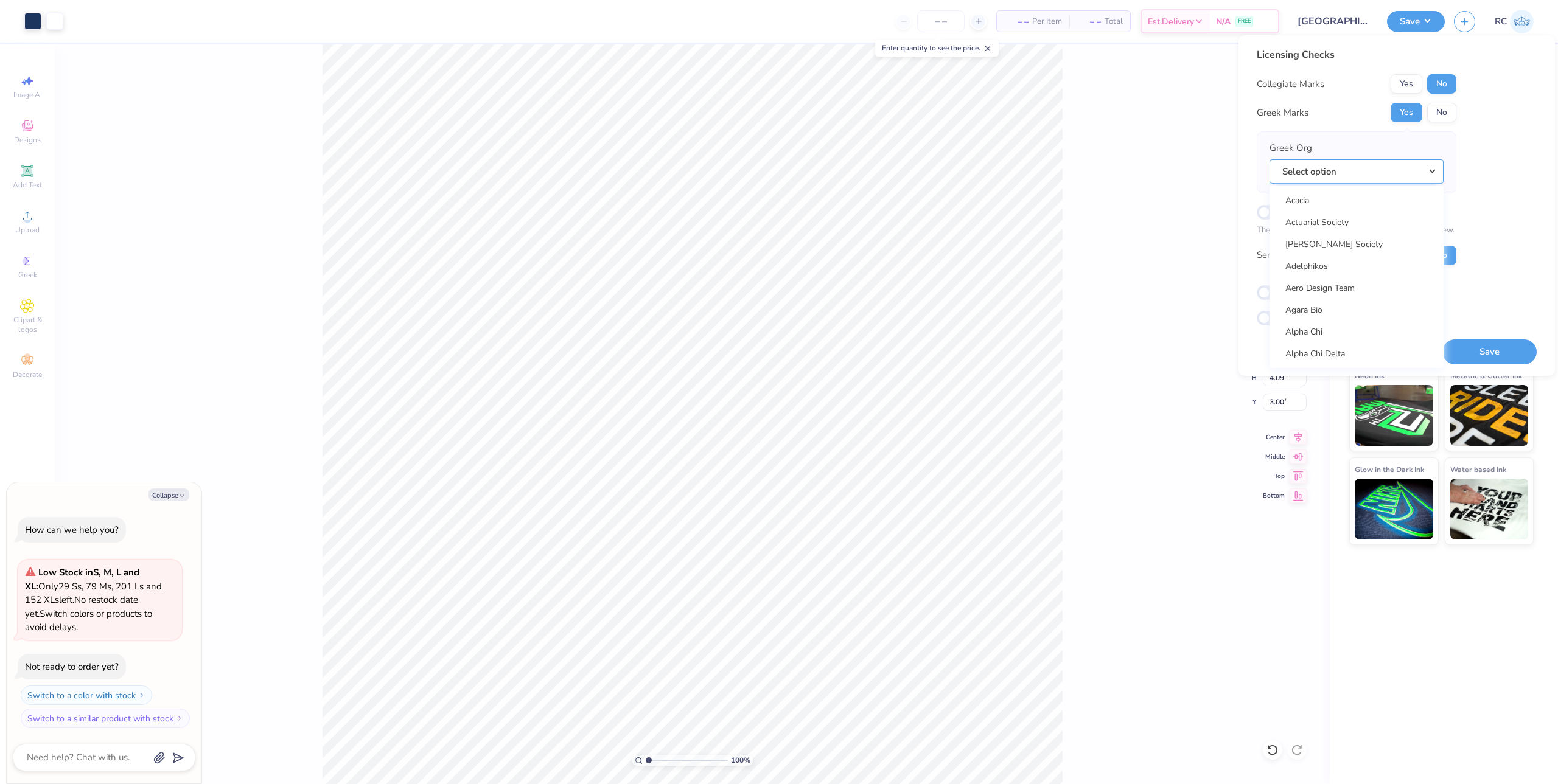
click at [1347, 174] on button "Select option" at bounding box center [1357, 172] width 174 height 25
click at [1346, 270] on link "Alpha Epsilon Phi" at bounding box center [1357, 268] width 164 height 20
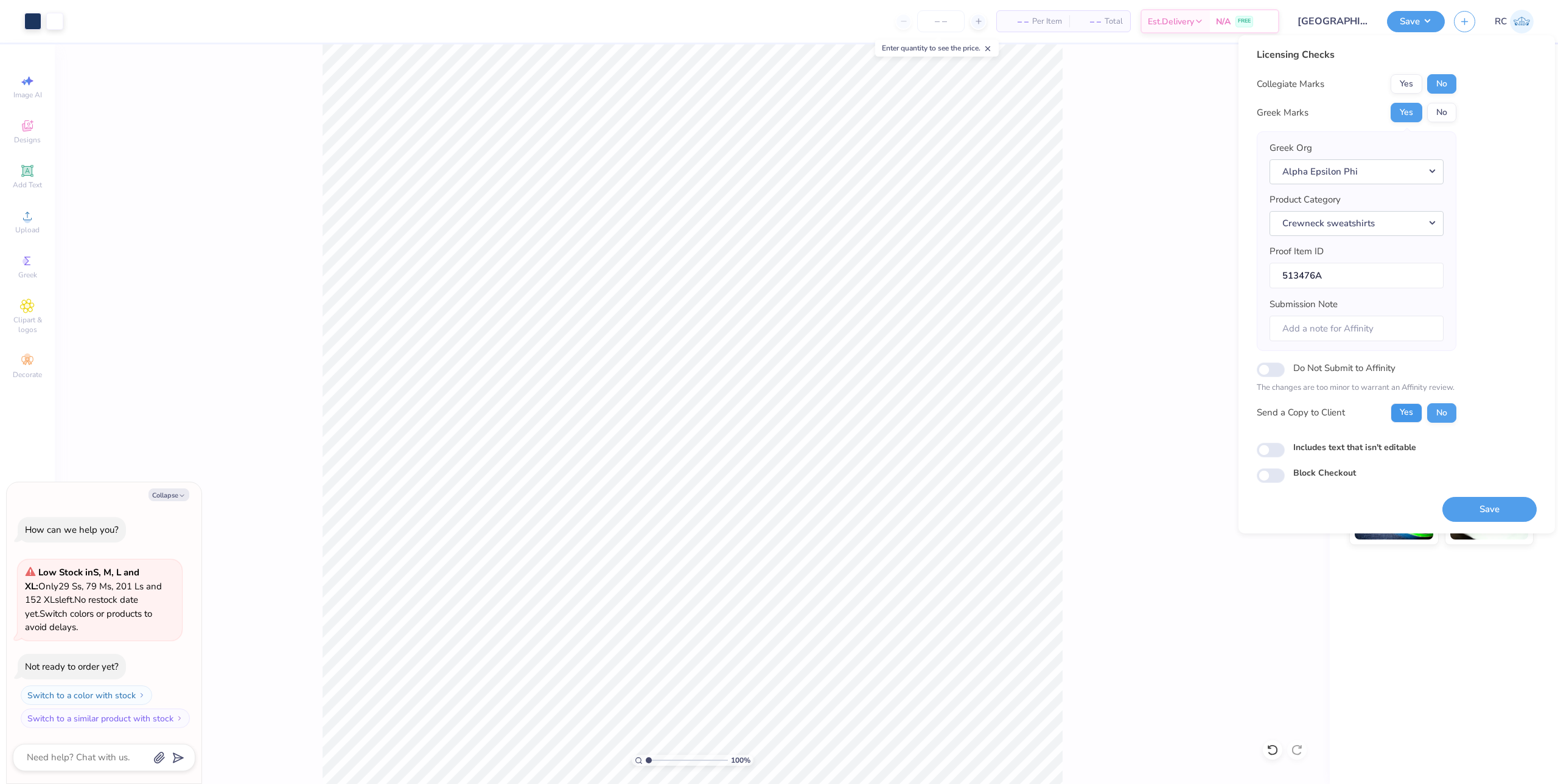
click at [1407, 412] on button "Yes" at bounding box center [1406, 413] width 32 height 19
type textarea "x"
click at [1268, 450] on input "Includes text that isn't editable" at bounding box center [1270, 450] width 28 height 15
checkbox input "true"
click at [1492, 510] on button "Save" at bounding box center [1490, 509] width 94 height 25
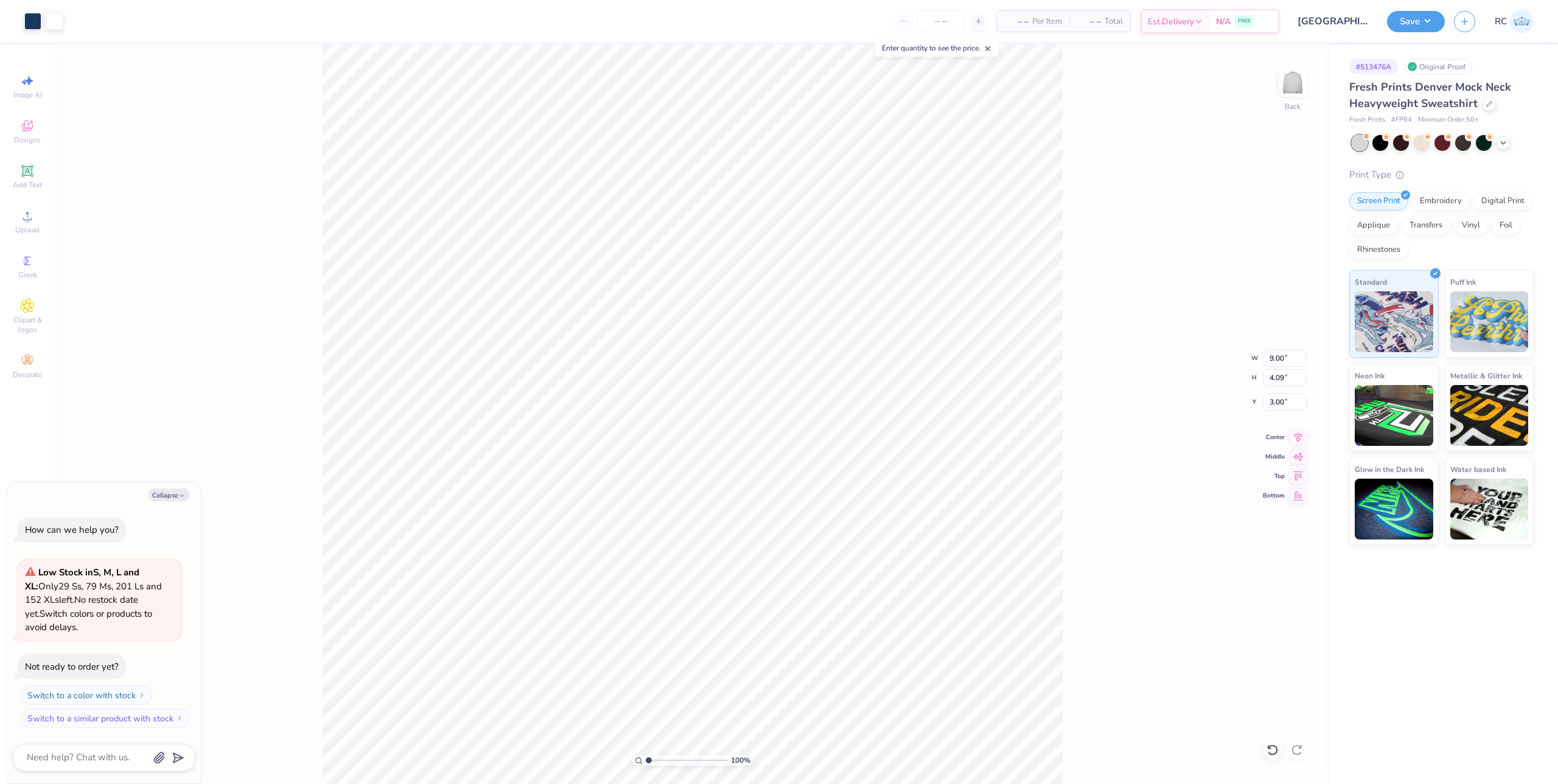
type textarea "x"
